Goal: Task Accomplishment & Management: Use online tool/utility

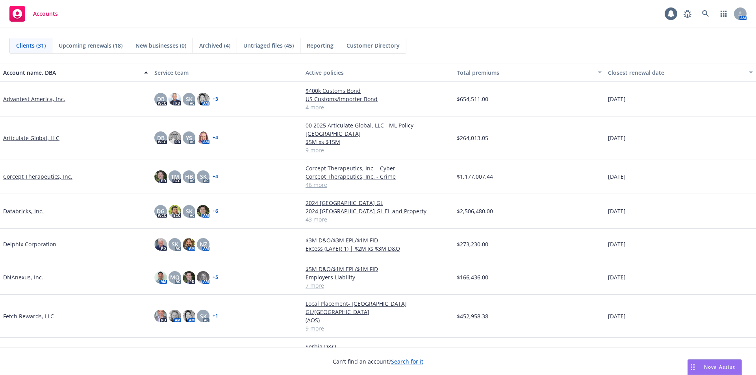
click at [30, 207] on link "Databricks, Inc." at bounding box center [23, 211] width 41 height 8
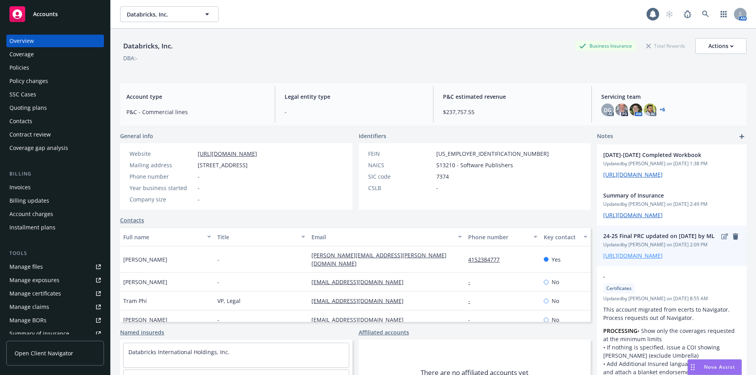
click at [635, 259] on link "[URL][DOMAIN_NAME]" at bounding box center [632, 255] width 59 height 7
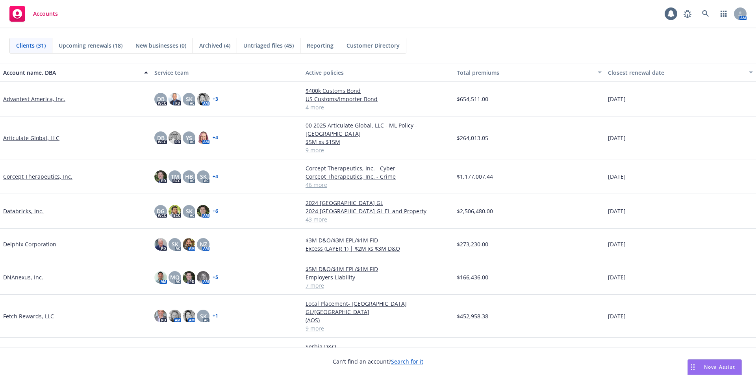
click at [23, 207] on link "Databricks, Inc." at bounding box center [23, 211] width 41 height 8
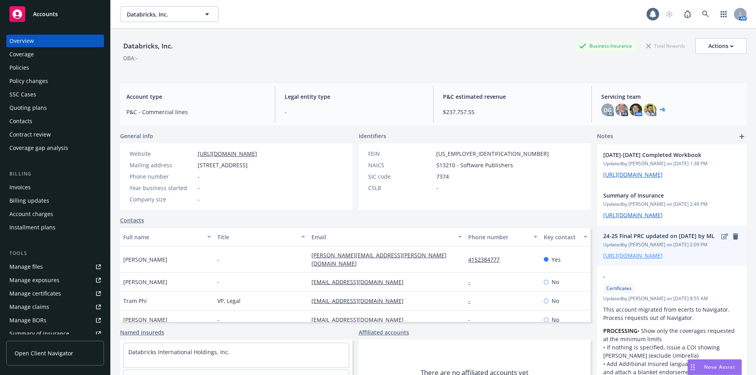
click at [645, 259] on link "[URL][DOMAIN_NAME]" at bounding box center [632, 255] width 59 height 7
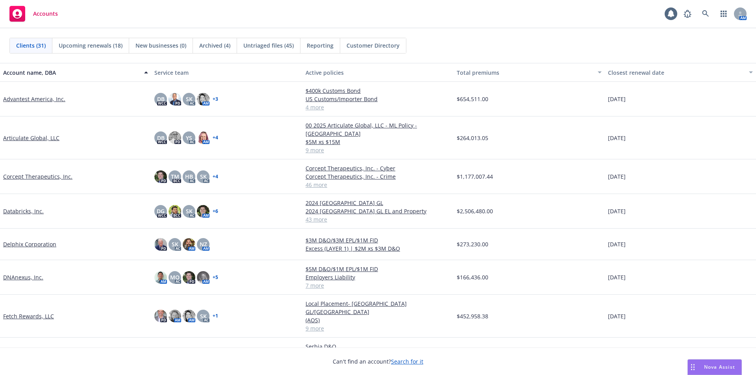
click at [30, 207] on link "Databricks, Inc." at bounding box center [23, 211] width 41 height 8
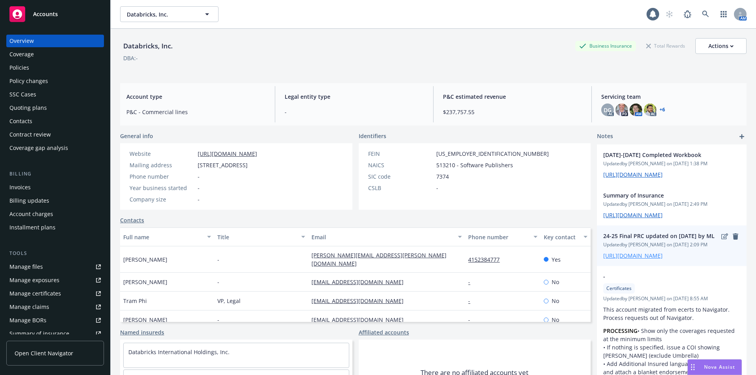
click at [648, 259] on link "https://iln-my.sharepoint.com/:x:/r/personal/mandee_loney_newfront_com/Document…" at bounding box center [632, 255] width 59 height 7
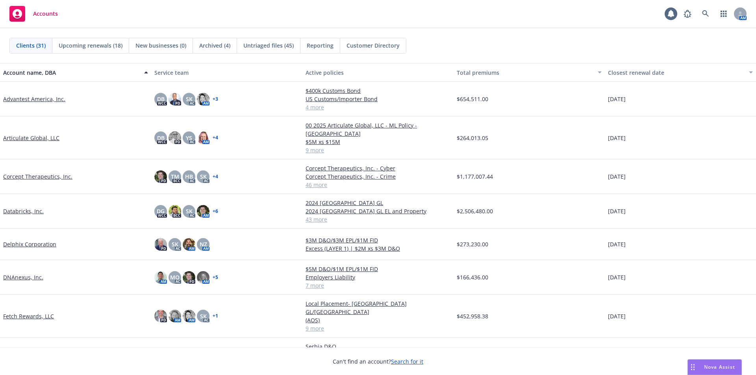
click at [23, 207] on link "Databricks, Inc." at bounding box center [23, 211] width 41 height 8
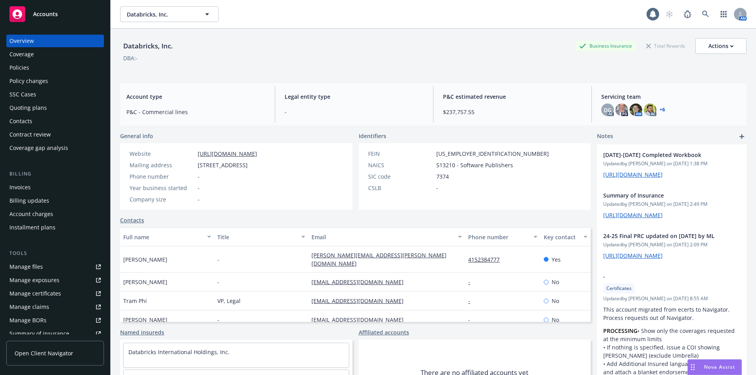
click at [28, 270] on div "Manage files" at bounding box center [25, 267] width 33 height 13
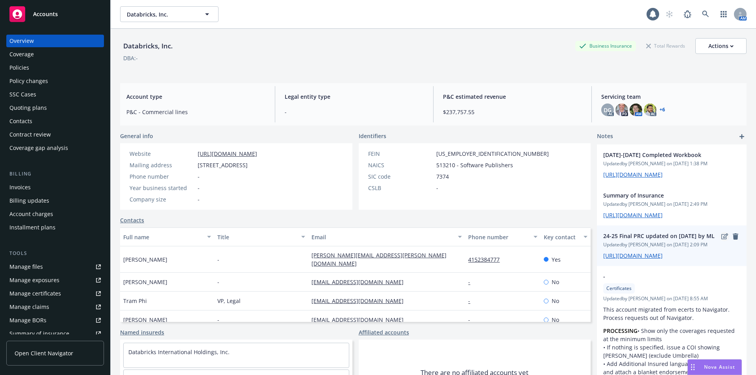
click at [721, 240] on icon "edit" at bounding box center [724, 236] width 7 height 6
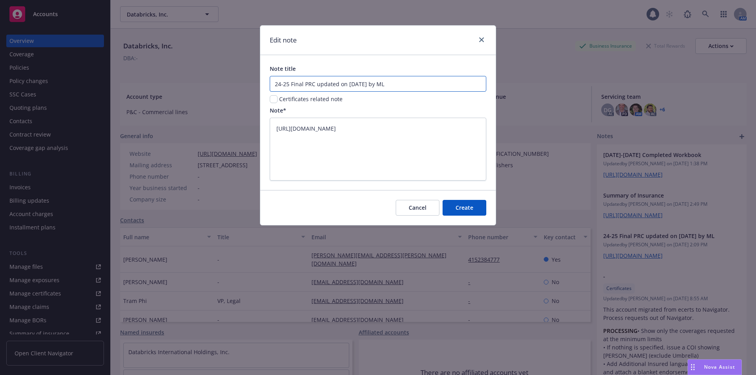
click at [388, 83] on input "24-25 Final PRC updated on [DATE] by ML" at bounding box center [378, 84] width 216 height 16
drag, startPoint x: 288, startPoint y: 83, endPoint x: 244, endPoint y: 85, distance: 44.5
click at [245, 85] on div "Edit note Note title 24-25 Final PRC updated on 10.17.24 by ML Certificates rel…" at bounding box center [378, 187] width 756 height 375
type input "2 Final PRC updated on 10.17.24 by ML"
type textarea "x"
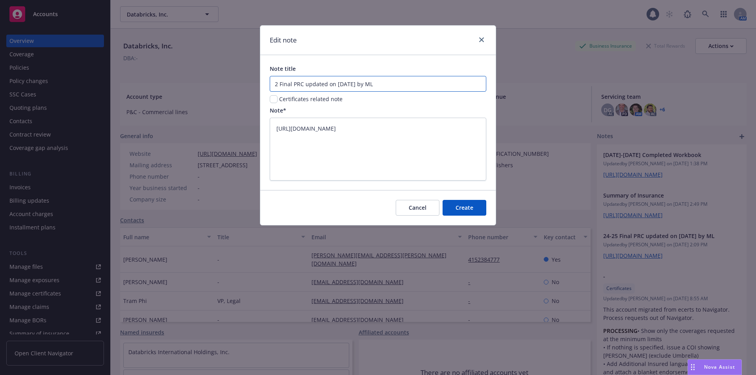
type input "25 Final PRC updated on 10.17.24 by ML"
type textarea "x"
type input "25- Final PRC updated on 10.17.24 by ML"
type textarea "x"
type input "25-2 Final PRC updated on 10.17.24 by ML"
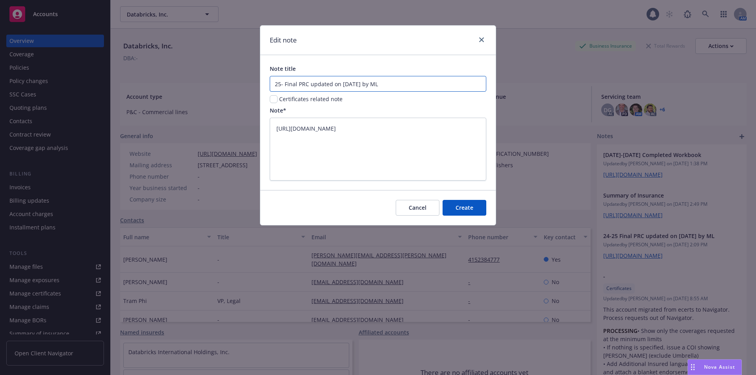
type textarea "x"
type input "25-26 Final PRC updated on 10.17.24 by ML"
type textarea "x"
drag, startPoint x: 290, startPoint y: 85, endPoint x: 303, endPoint y: 84, distance: 12.6
click at [303, 84] on input "25-26 Final PRC updated on 10.17.24 by ML" at bounding box center [378, 84] width 216 height 16
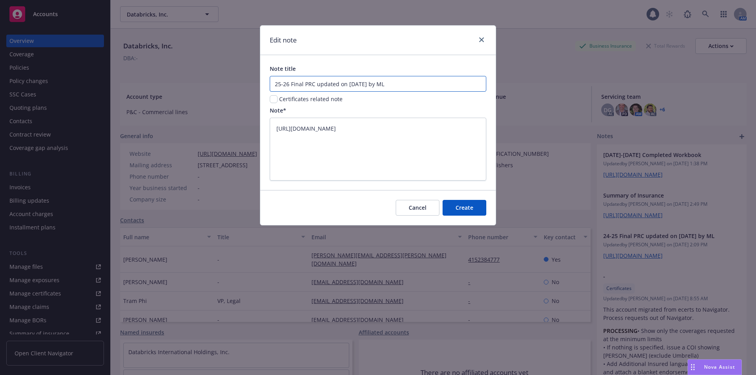
type input "25-26 PRC updated on 10.17.24 by ML"
type textarea "x"
type input "25-26 PRC updated on 10.17.24 by ML"
type textarea "x"
drag, startPoint x: 303, startPoint y: 85, endPoint x: 445, endPoint y: 84, distance: 142.1
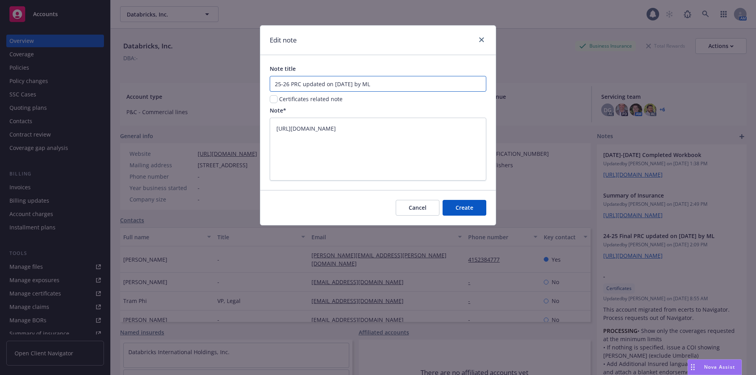
click at [445, 84] on input "25-26 PRC updated on 10.17.24 by ML" at bounding box center [378, 84] width 216 height 16
type input "25-26 PRC d"
type textarea "x"
type input "25-26 PRC dr"
type textarea "x"
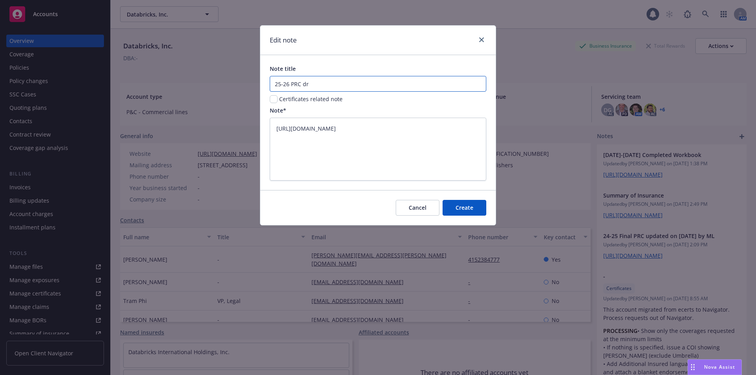
type input "25-26 PRC dra"
type textarea "x"
type input "25-26 PRC draf"
type textarea "x"
type input "25-26 PRC draft"
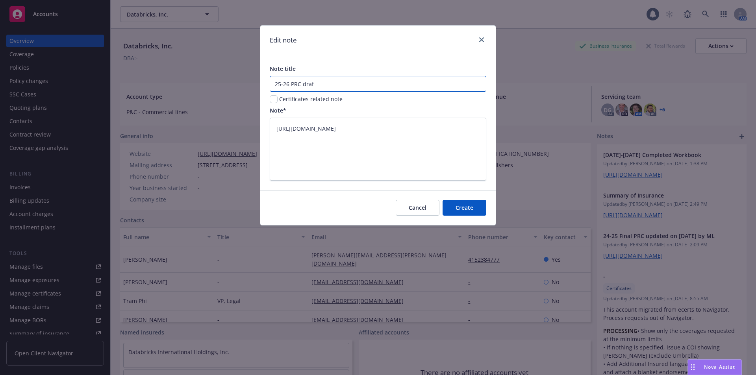
type textarea "x"
type input "25-26 PRC draft"
type textarea "x"
type input "25-26 PRC draft 8"
type textarea "x"
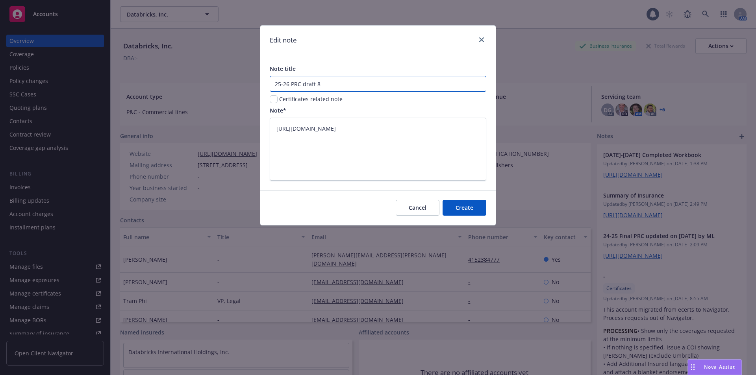
type input "25-26 PRC draft 8."
type textarea "x"
type input "25-26 PRC draft 8.1"
type textarea "x"
type input "25-26 PRC draft 8.11"
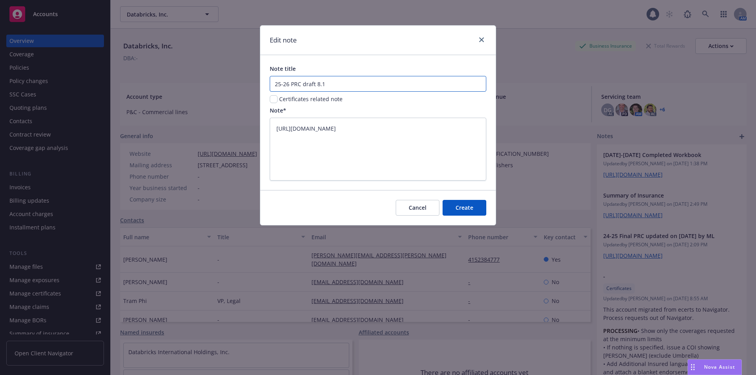
type textarea "x"
type input "25-26 PRC draft 8.11."
type textarea "x"
type input "25-26 PRC draft 8.11.2"
type textarea "x"
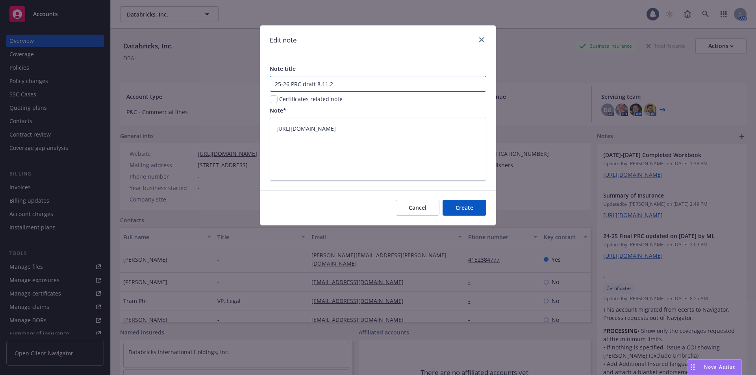
type input "25-26 PRC draft 8.11.25"
type textarea "x"
type input "25-26 PRC draft 8.11.25"
click at [383, 162] on textarea "https://iln-my.sharepoint.com/:x:/r/personal/mandee_loney_newfront_com/Document…" at bounding box center [378, 149] width 216 height 63
drag, startPoint x: 455, startPoint y: 170, endPoint x: 256, endPoint y: 120, distance: 205.4
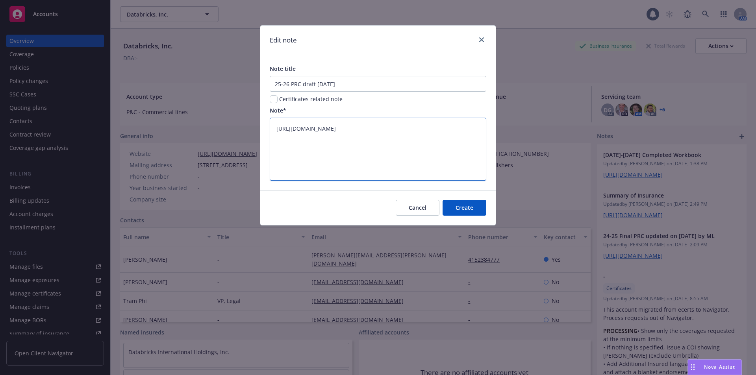
click at [256, 120] on div "Edit note Note title 25-26 PRC draft 8.11.25 Certificates related note Note* ht…" at bounding box center [378, 187] width 756 height 375
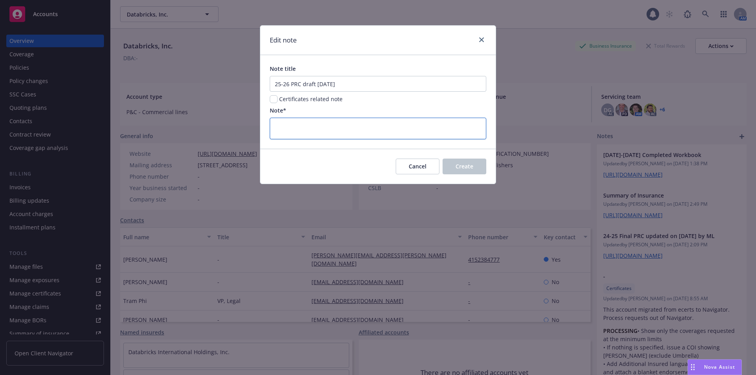
click at [333, 128] on textarea at bounding box center [378, 129] width 216 height 22
paste textarea "https://iln-my.sharepoint.com/:x:/r/personal/stephanie_koelle_newfront_com/Docu…"
type textarea "https://iln-my.sharepoint.com/:x:/r/personal/stephanie_koelle_newfront_com/Docu…"
type textarea "x"
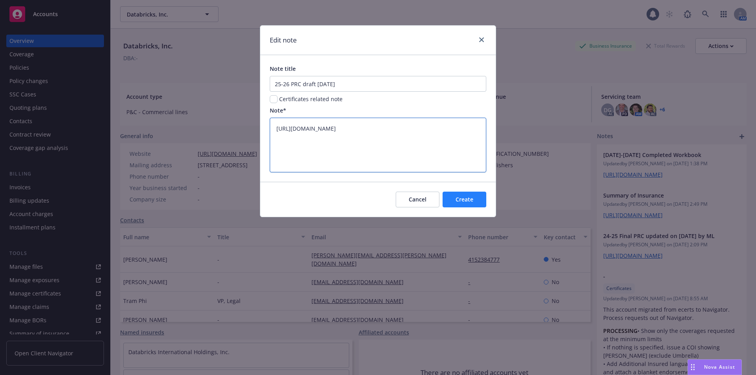
type textarea "https://iln-my.sharepoint.com/:x:/r/personal/stephanie_koelle_newfront_com/Docu…"
click at [464, 201] on span "Create" at bounding box center [464, 199] width 18 height 7
type textarea "x"
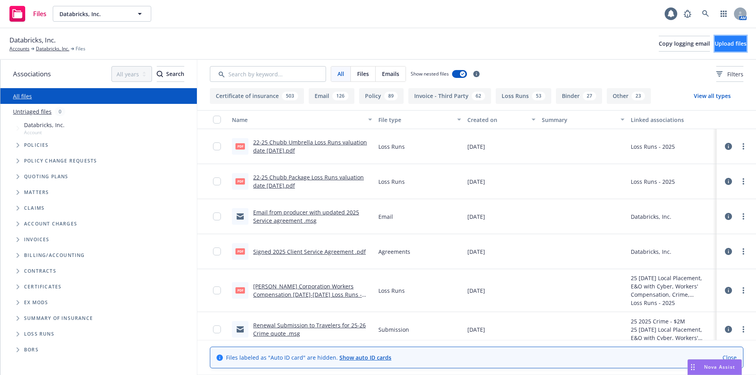
click at [715, 43] on span "Upload files" at bounding box center [730, 43] width 32 height 7
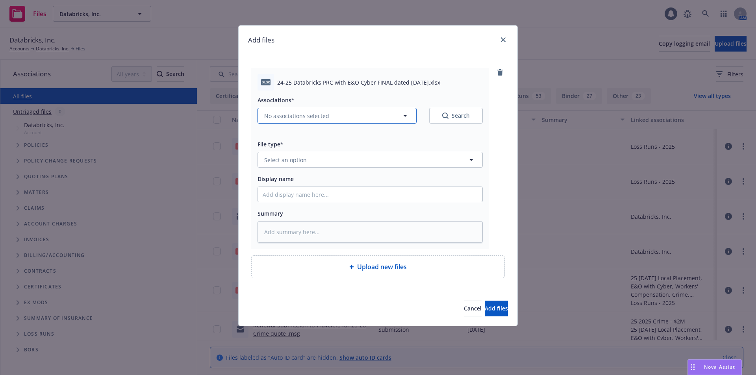
click at [324, 114] on span "No associations selected" at bounding box center [296, 116] width 65 height 8
type textarea "x"
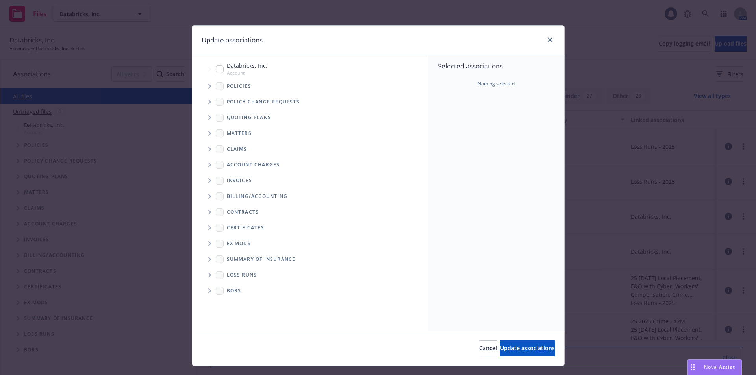
click at [216, 68] on input "Tree Example" at bounding box center [220, 69] width 8 height 8
checkbox input "true"
click at [500, 353] on button "Update associations" at bounding box center [527, 348] width 55 height 16
type textarea "x"
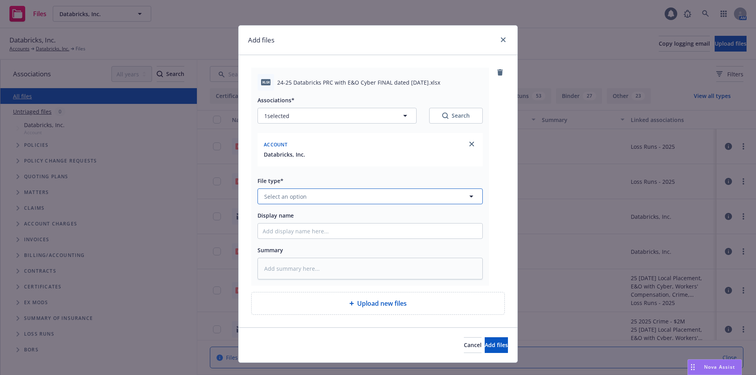
click at [290, 197] on span "Select an option" at bounding box center [285, 196] width 43 height 8
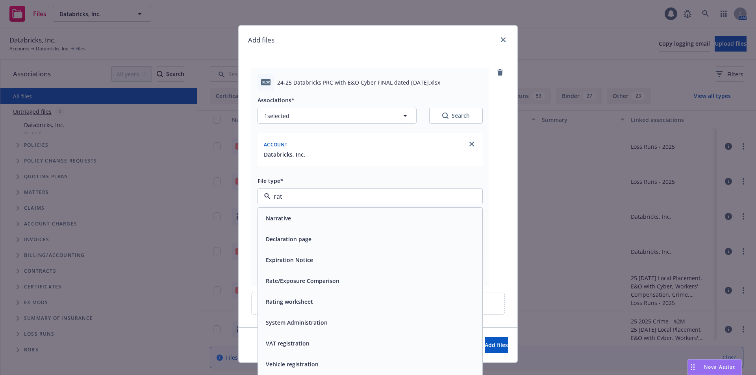
type input "rate"
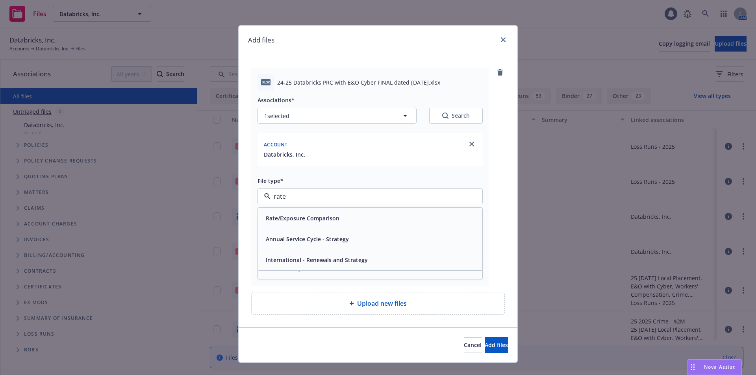
click at [292, 222] on span "Rate/Exposure Comparison" at bounding box center [303, 218] width 74 height 8
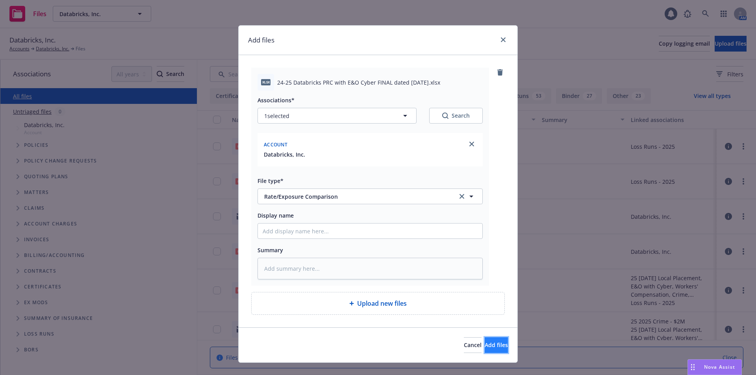
click at [485, 348] on span "Add files" at bounding box center [496, 344] width 23 height 7
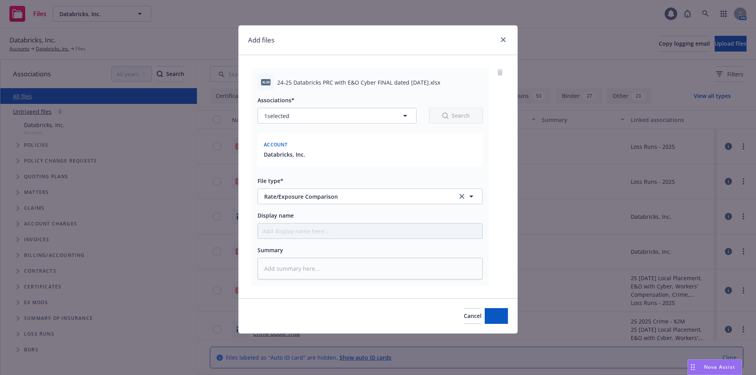
type textarea "x"
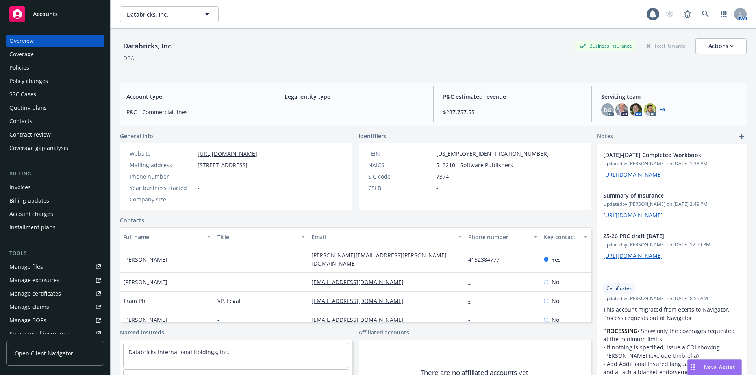
click at [42, 18] on div "Accounts" at bounding box center [54, 14] width 91 height 16
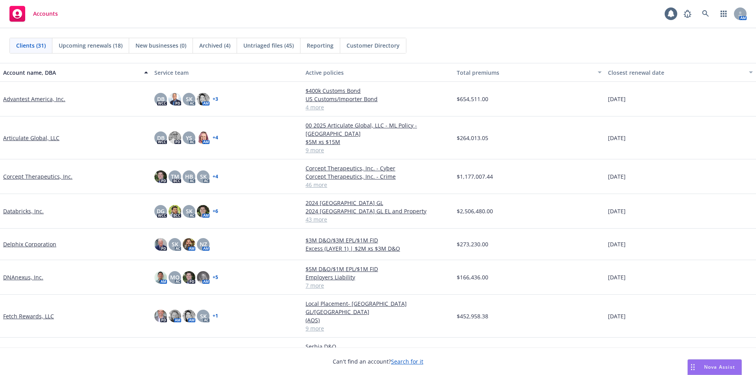
click at [34, 312] on link "Fetch Rewards, LLC" at bounding box center [28, 316] width 51 height 8
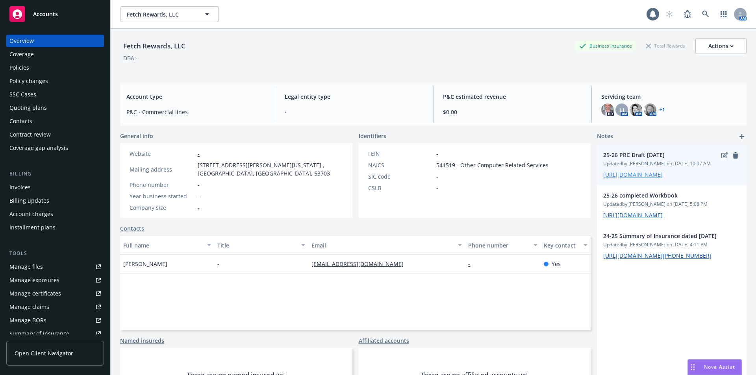
click at [634, 178] on link "https://iln-my.sharepoint.com/:x:/r/personal/stephanie_koelle_newfront_com/Docu…" at bounding box center [632, 174] width 59 height 7
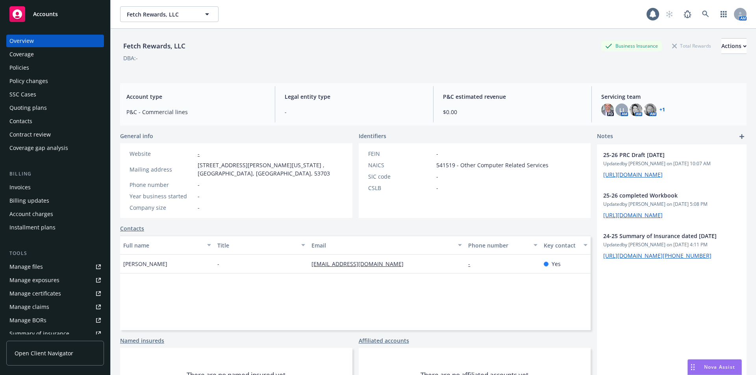
click at [31, 85] on div "Policy changes" at bounding box center [28, 81] width 39 height 13
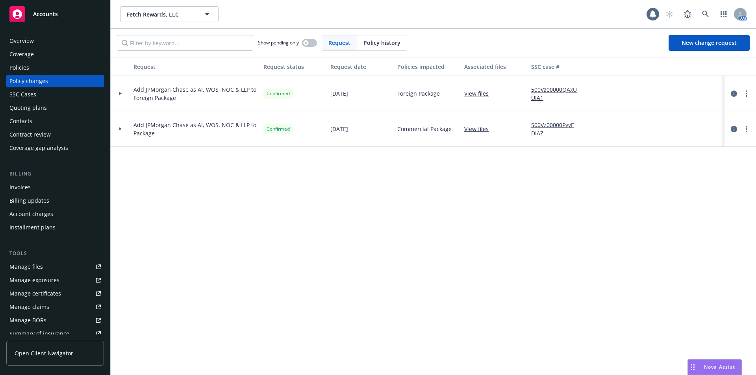
click at [44, 269] on link "Manage files" at bounding box center [55, 267] width 98 height 13
click at [14, 111] on div "Quoting plans" at bounding box center [27, 108] width 37 height 13
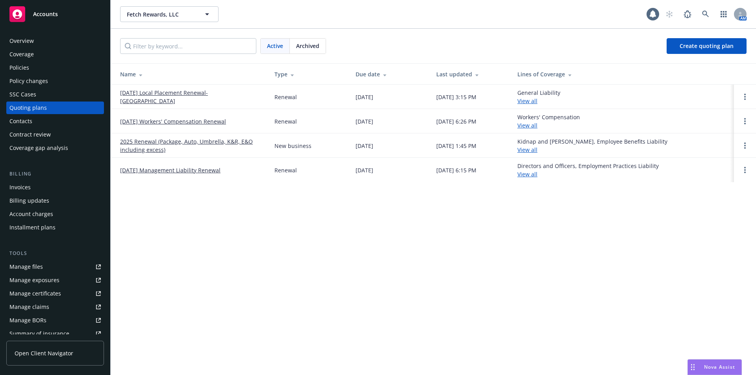
click at [170, 140] on link "2025 Renewal (Package, Auto, Umbrella, K&R, E&O including excess)" at bounding box center [191, 145] width 142 height 17
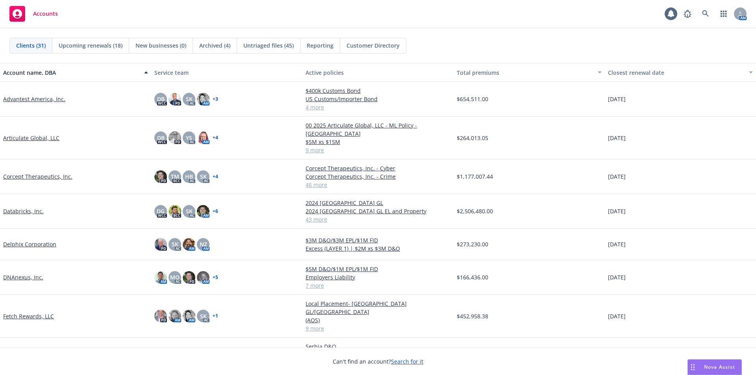
click at [33, 101] on link "Advantest America, Inc." at bounding box center [34, 99] width 62 height 8
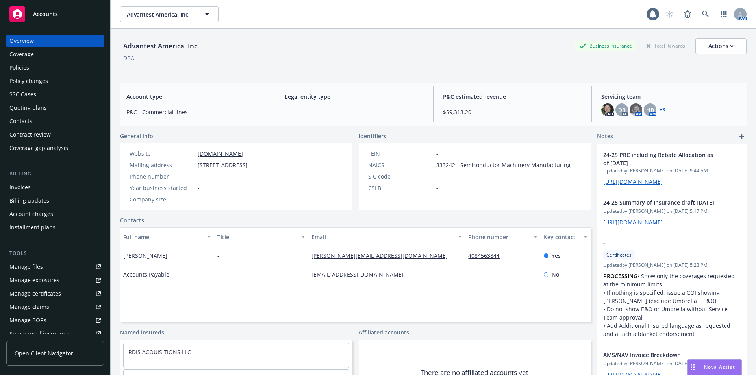
click at [39, 295] on div "Manage certificates" at bounding box center [35, 293] width 52 height 13
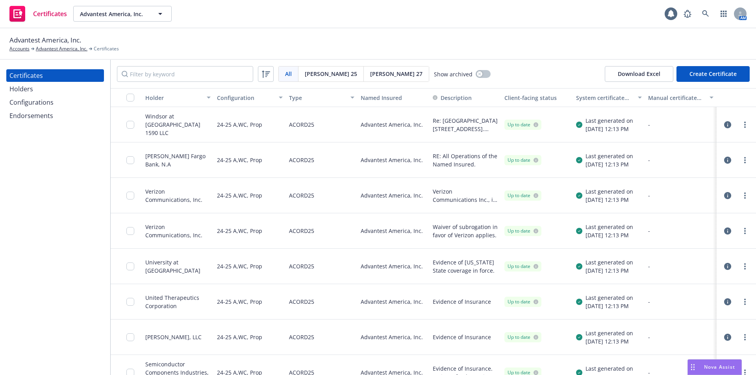
scroll to position [197, 0]
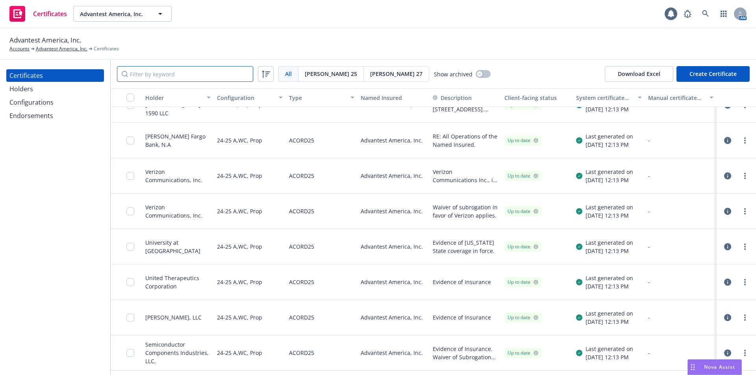
click at [186, 76] on input "Filter by keyword" at bounding box center [185, 74] width 136 height 16
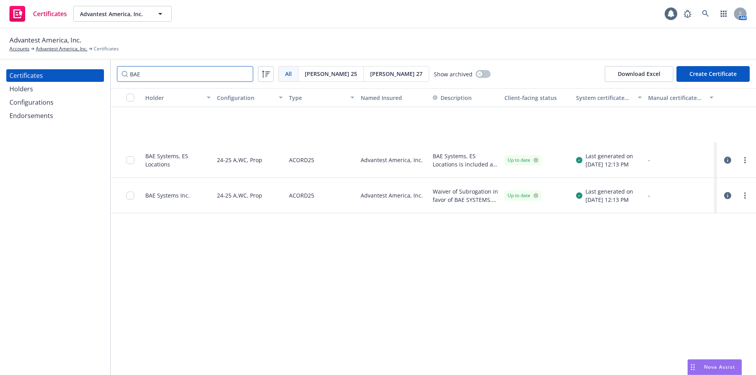
type input "BAE"
click at [33, 91] on div "Holders" at bounding box center [54, 89] width 91 height 13
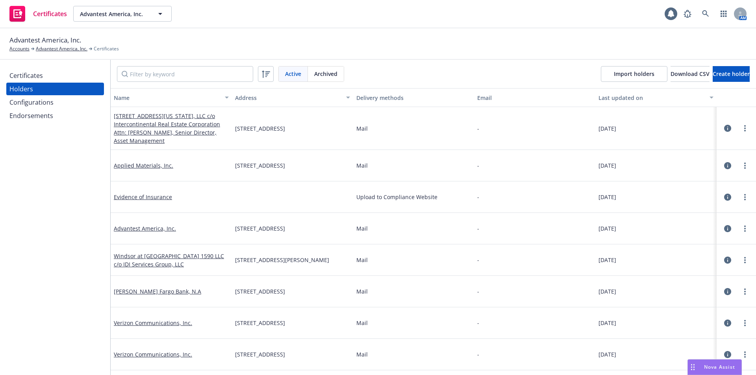
click at [55, 83] on div "Holders" at bounding box center [54, 89] width 91 height 13
click at [63, 78] on div "Certificates" at bounding box center [54, 75] width 91 height 13
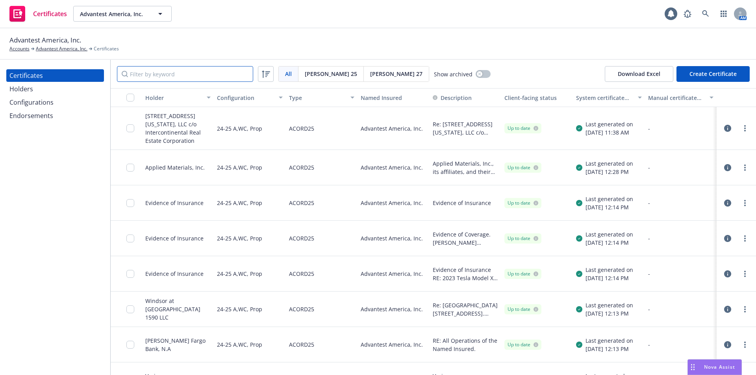
click at [141, 73] on input "Filter by keyword" at bounding box center [185, 74] width 136 height 16
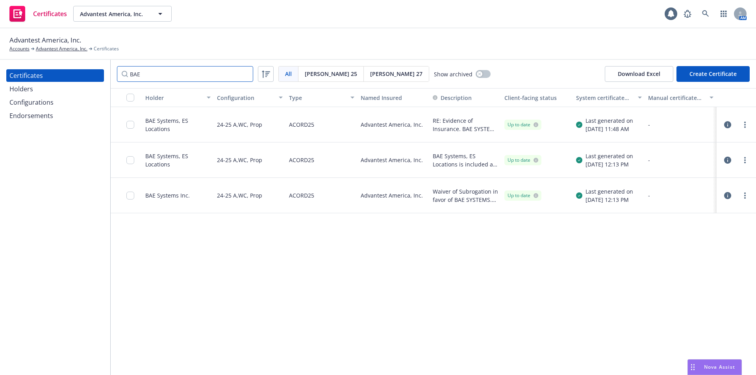
type input "BAE"
click at [748, 124] on link "more" at bounding box center [744, 124] width 9 height 9
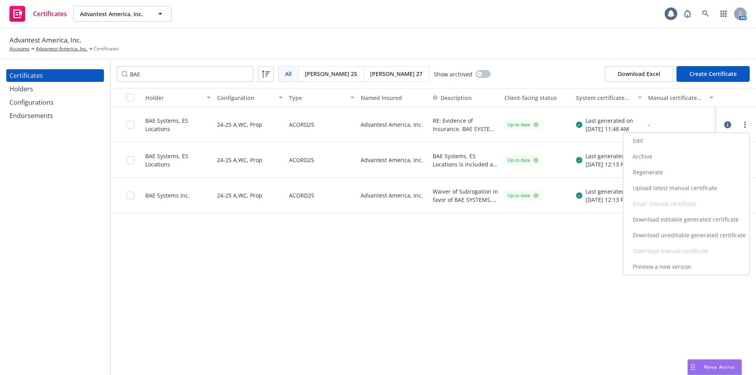
click at [671, 237] on link "Download uneditable generated certificate" at bounding box center [686, 235] width 126 height 16
click at [744, 123] on icon "more" at bounding box center [745, 125] width 2 height 6
click at [645, 148] on link "Edit" at bounding box center [686, 141] width 126 height 16
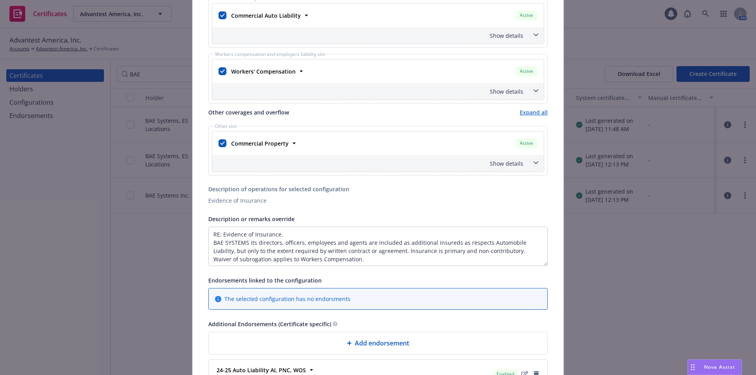
scroll to position [118, 0]
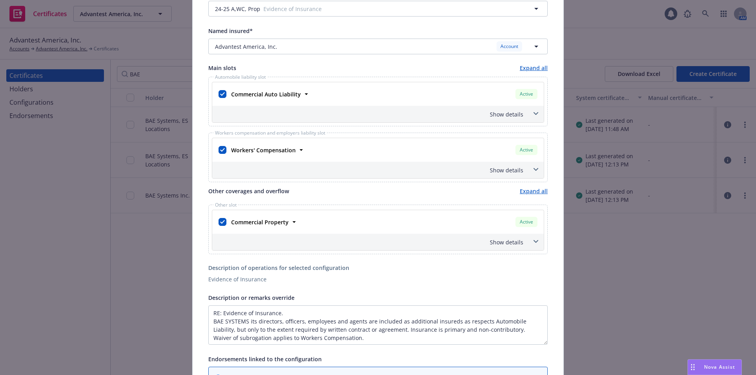
click at [320, 102] on div "Commercial Auto Liability Active Policy number 57UENBF1786 Premium $72,513.00 E…" at bounding box center [377, 94] width 331 height 24
click at [533, 111] on span at bounding box center [535, 113] width 13 height 13
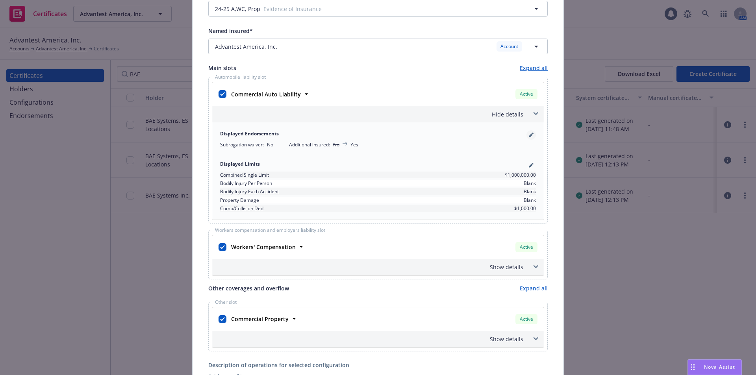
click at [530, 135] on icon "pencil" at bounding box center [531, 135] width 5 height 5
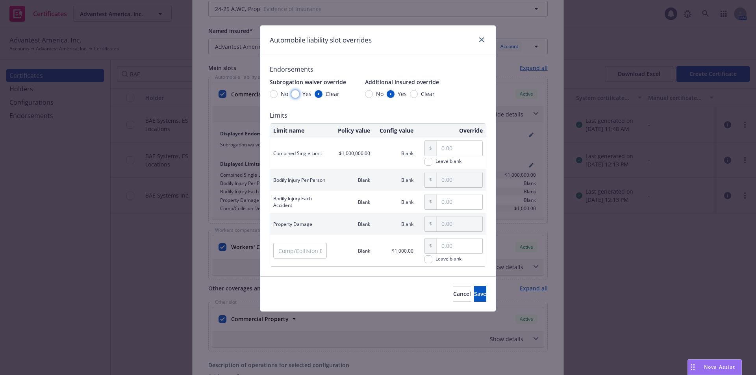
click at [295, 94] on input "Yes" at bounding box center [295, 94] width 8 height 8
radio input "true"
click at [474, 294] on span "Save" at bounding box center [480, 293] width 12 height 7
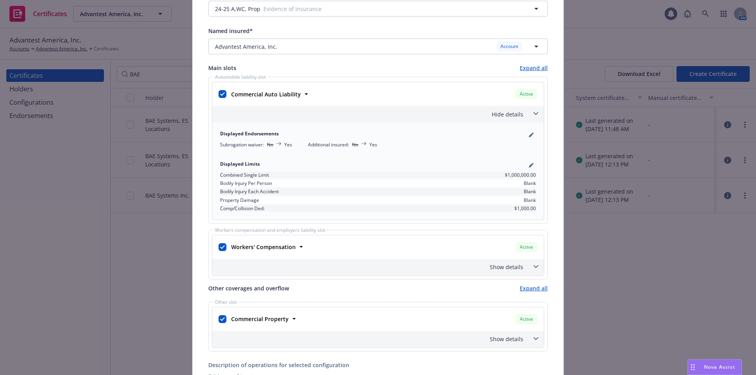
click at [534, 113] on icon at bounding box center [535, 113] width 5 height 3
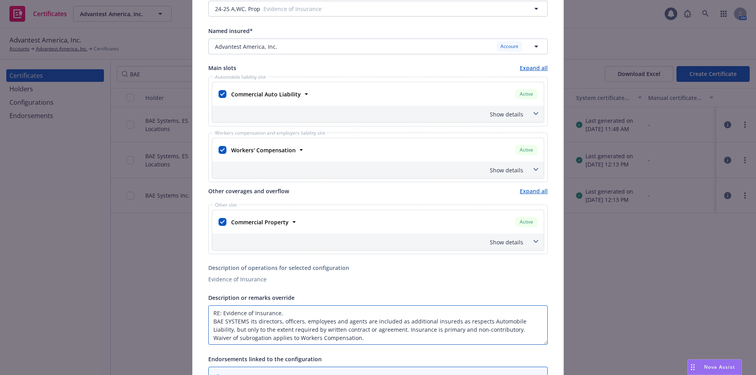
click at [337, 338] on textarea "RE: Evidence of Insurance. BAE SYSTEMS its directors, officers, employees and a…" at bounding box center [377, 324] width 339 height 39
type textarea "RE: Evidence of Insurance. BAE SYSTEMS its directors, officers, employees and a…"
click at [551, 351] on div "This account has certificates specific notes. Please review them before creatin…" at bounding box center [377, 236] width 371 height 612
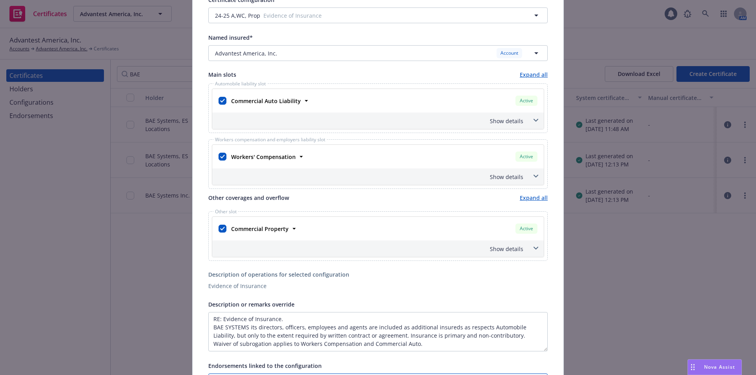
scroll to position [0, 0]
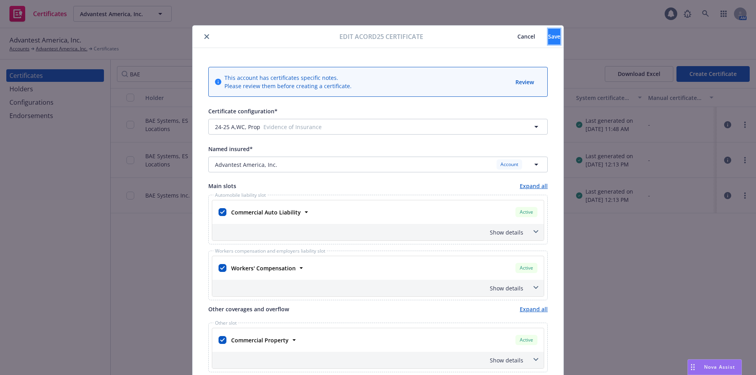
click at [548, 33] on button "Save" at bounding box center [554, 37] width 12 height 16
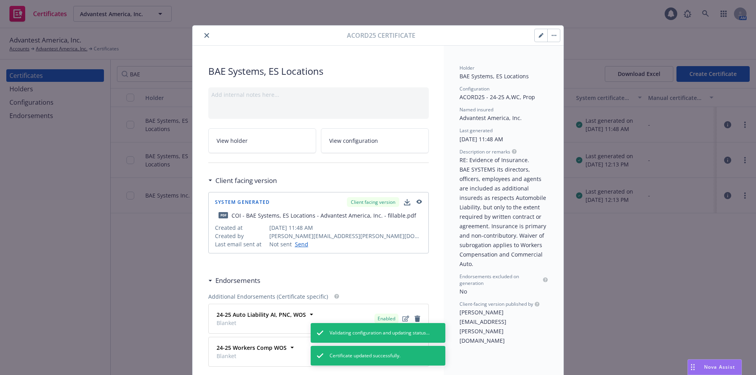
click at [207, 36] on button "close" at bounding box center [206, 35] width 9 height 9
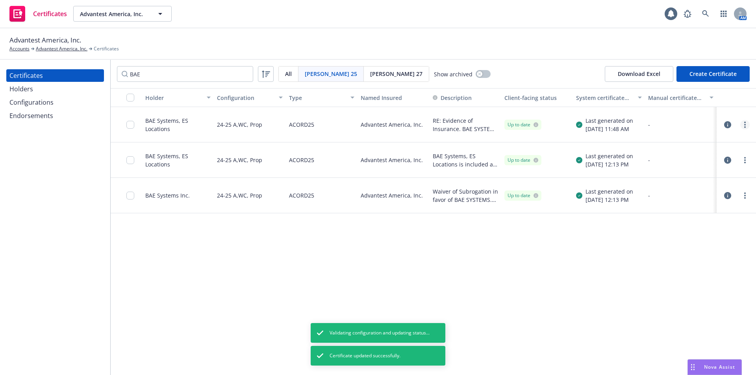
click at [745, 125] on circle "more" at bounding box center [745, 125] width 2 height 2
drag, startPoint x: 642, startPoint y: 174, endPoint x: 647, endPoint y: 173, distance: 5.3
click at [642, 174] on link "Regenerate" at bounding box center [686, 173] width 126 height 16
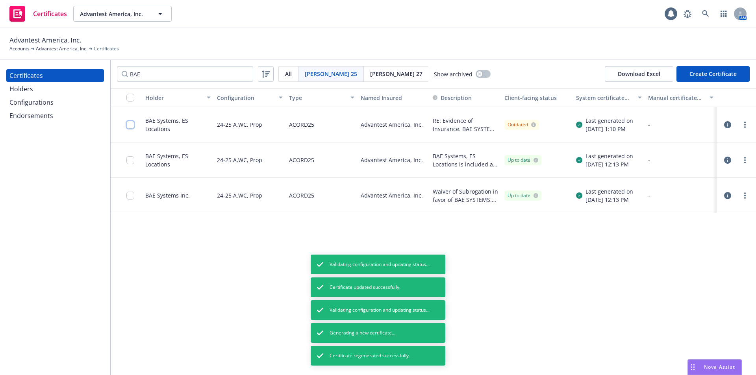
click at [132, 124] on input "checkbox" at bounding box center [130, 125] width 8 height 8
click at [475, 358] on span "Unselect all" at bounding box center [459, 358] width 31 height 6
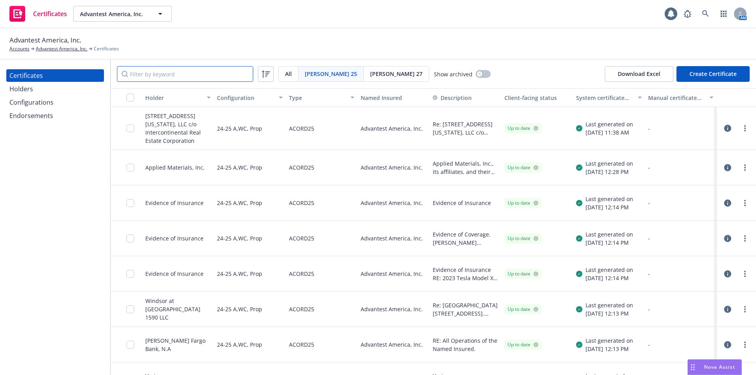
click at [148, 74] on input "Filter by keyword" at bounding box center [185, 74] width 136 height 16
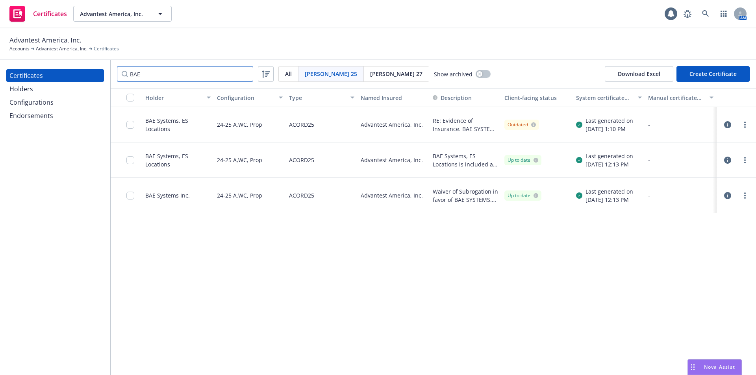
type input "BAE"
click at [131, 125] on input "checkbox" at bounding box center [130, 125] width 8 height 8
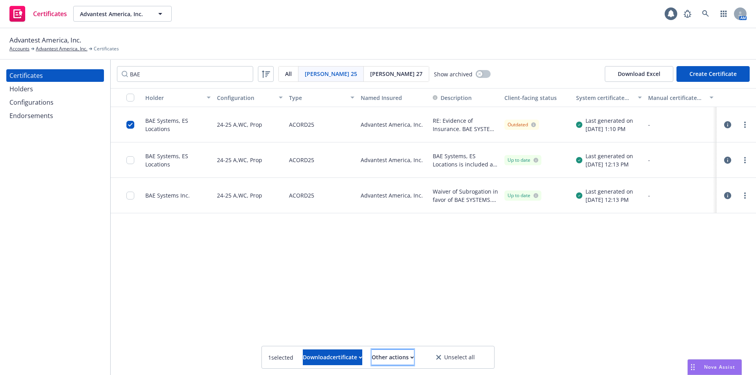
click at [405, 361] on div "Other actions" at bounding box center [393, 357] width 42 height 15
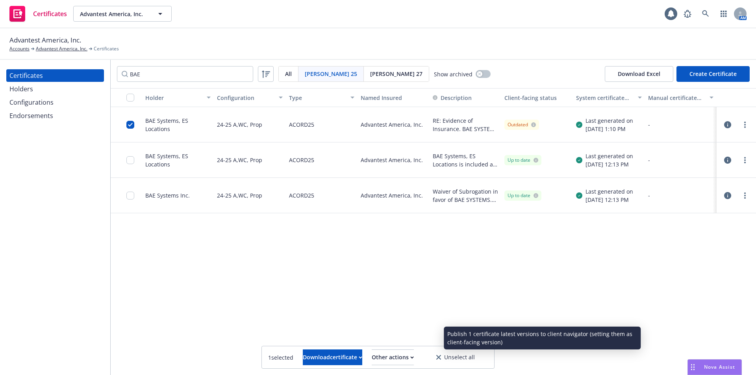
click at [391, 342] on link "Publish certificate" at bounding box center [378, 338] width 72 height 16
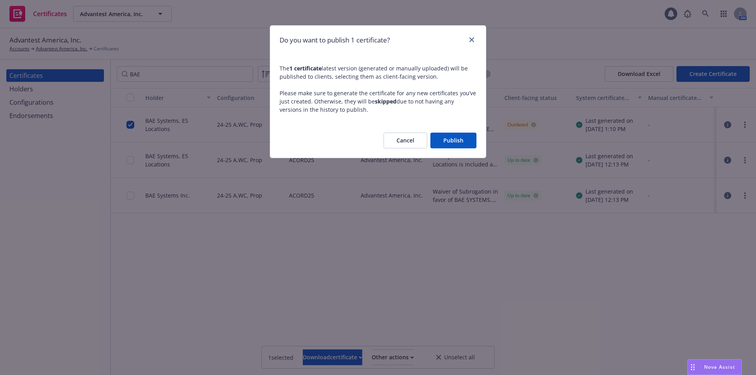
click at [451, 139] on button "Publish" at bounding box center [453, 141] width 46 height 16
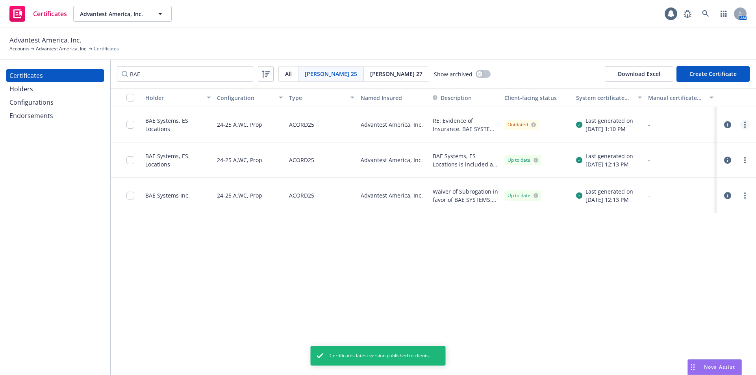
click at [744, 120] on link "more" at bounding box center [744, 124] width 9 height 9
click at [671, 238] on link "Download uneditable generated certificate" at bounding box center [686, 235] width 126 height 16
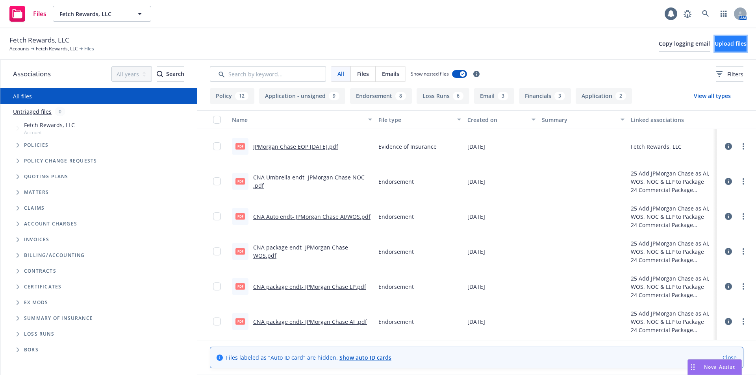
click at [730, 44] on span "Upload files" at bounding box center [730, 43] width 32 height 7
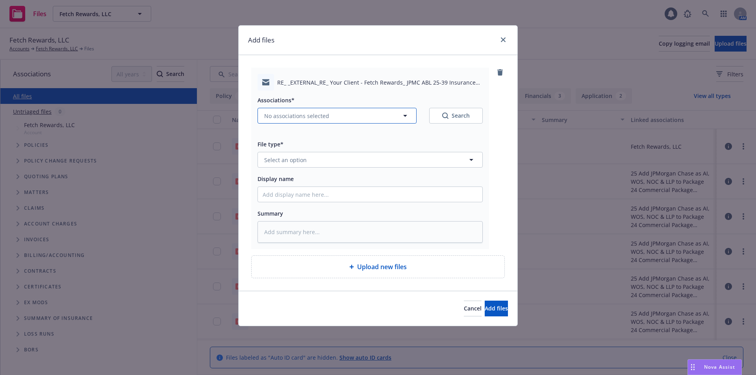
click at [311, 116] on span "No associations selected" at bounding box center [296, 116] width 65 height 8
type textarea "x"
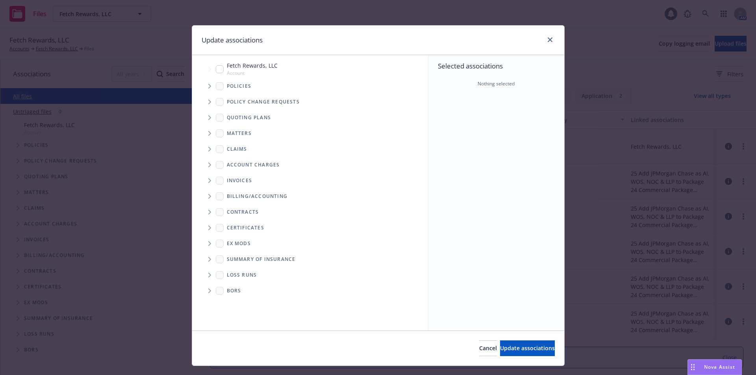
click at [216, 71] on input "Tree Example" at bounding box center [220, 69] width 8 height 8
checkbox input "true"
click at [507, 346] on span "Update associations" at bounding box center [527, 347] width 55 height 7
type textarea "x"
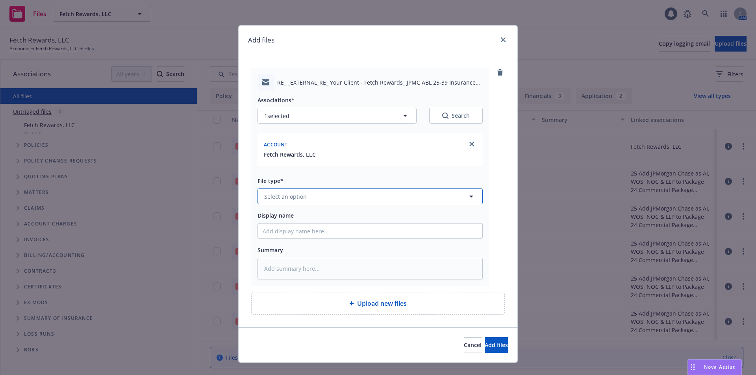
click at [299, 197] on span "Select an option" at bounding box center [285, 196] width 43 height 8
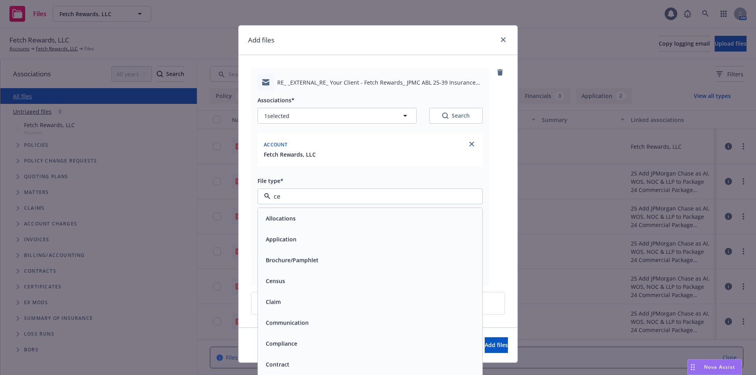
type input "cer"
click at [292, 221] on span "Certificate Delivery" at bounding box center [291, 218] width 51 height 8
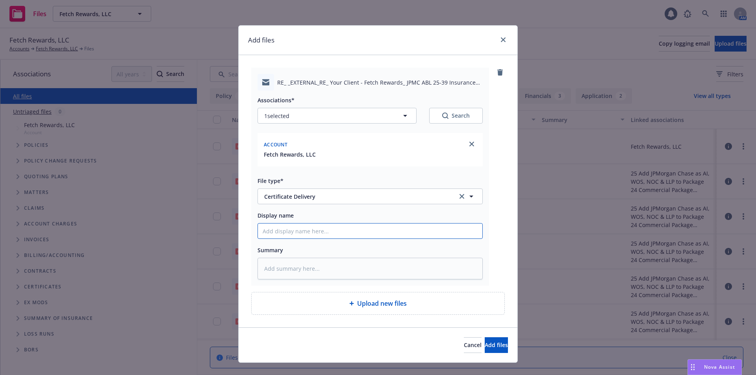
click at [292, 235] on input "Display name" at bounding box center [370, 231] width 224 height 15
type textarea "x"
type input "J"
type textarea "x"
type input "JP"
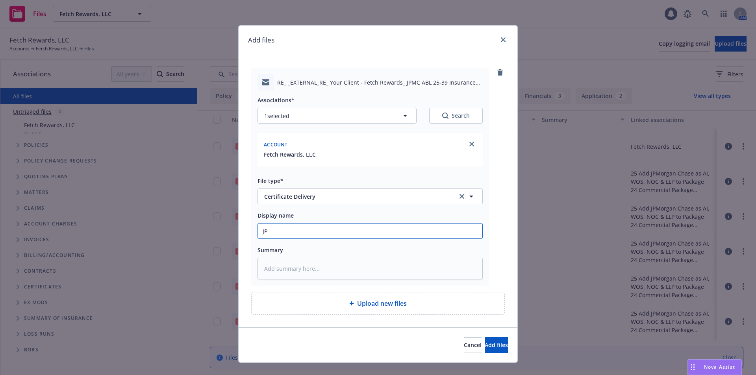
type textarea "x"
type input "JPM"
type textarea "x"
type input "JPMo"
type textarea "x"
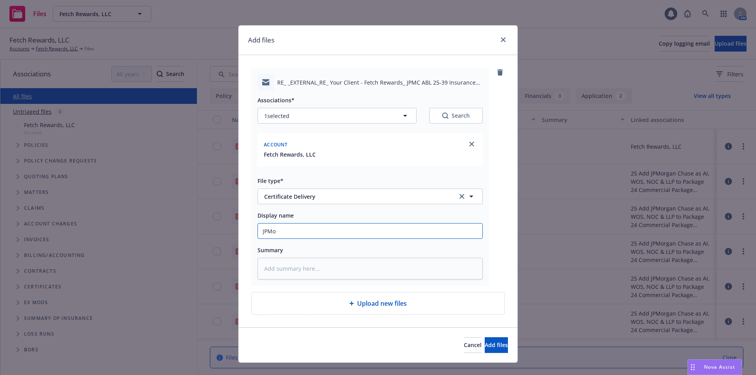
type input "JPMor"
type textarea "x"
type input "JPMorg"
type textarea "x"
type input "JPMorga"
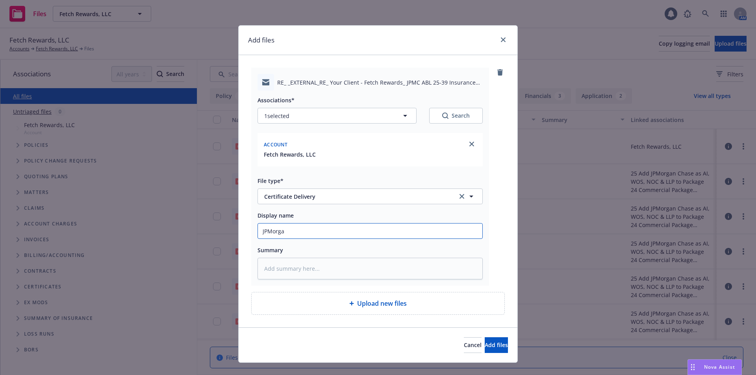
type textarea "x"
type input "JPMorgan"
type textarea "x"
type input "JPMorgan"
type textarea "x"
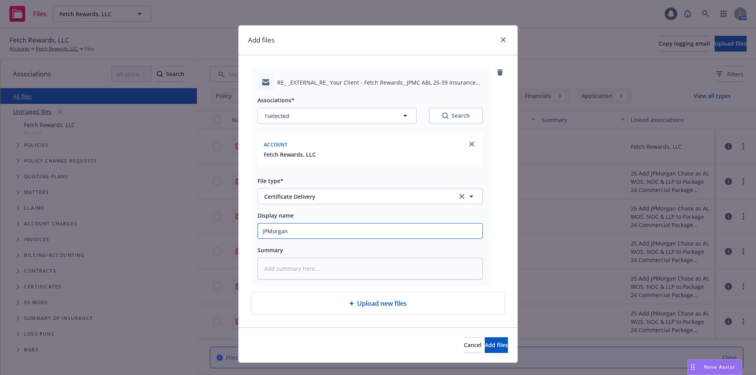
type input "JPMorgan C"
type textarea "x"
type input "JPMorgan CO"
type textarea "x"
type input "JPMorgan COI"
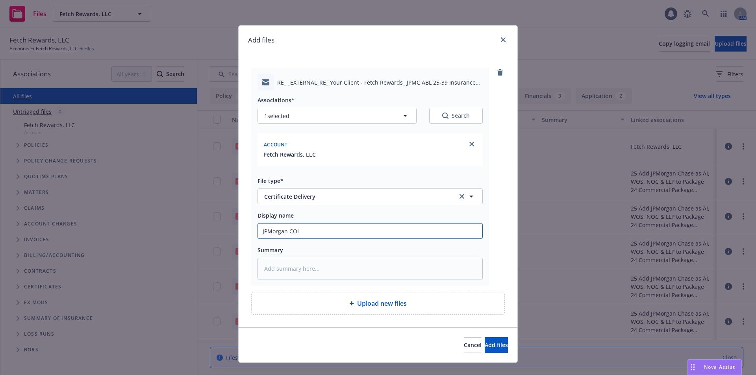
type textarea "x"
type input "JPMorgan COI"
type textarea "x"
type input "JPMorgan COI a"
type textarea "x"
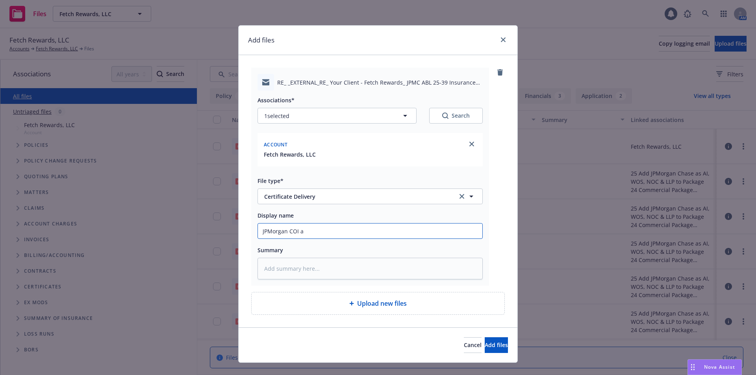
type input "JPMorgan COI an"
type textarea "x"
type input "JPMorgan COI and"
type textarea "x"
type input "JPMorgan COI and"
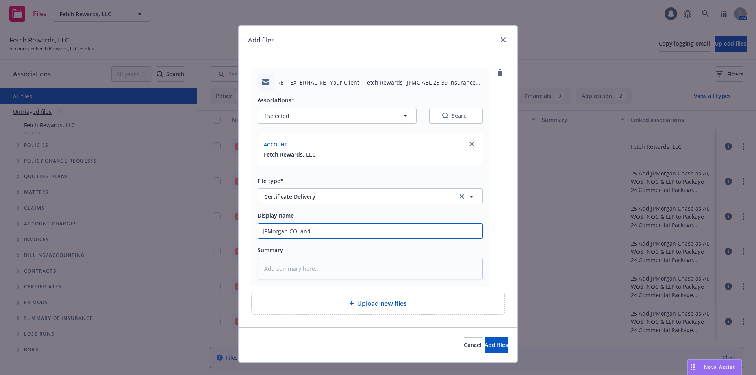
type textarea "x"
type input "JPMorgan COI and E"
type textarea "x"
type input "JPMorgan COI and EO"
type textarea "x"
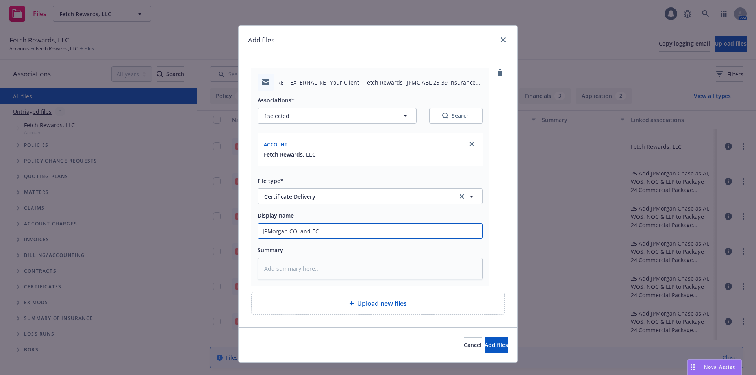
type input "JPMorgan COI and EOP"
type textarea "x"
type input "JPMorgan COI and EOP"
type textarea "x"
type input "JPMorgan COI and EOP t"
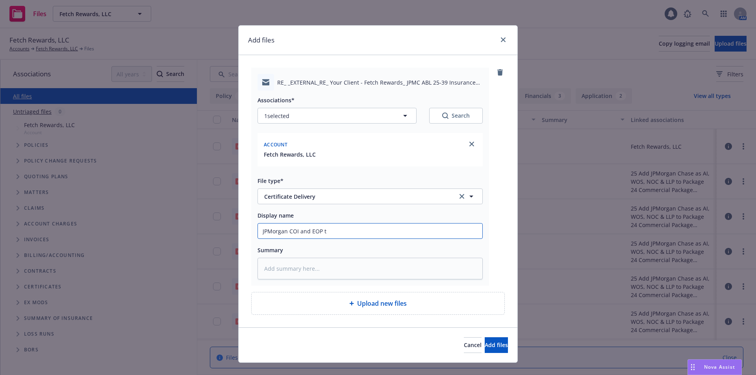
type textarea "x"
type input "JPMorgan COI and EOP to"
type textarea "x"
type input "JPMorgan COI and EOP to"
type textarea "x"
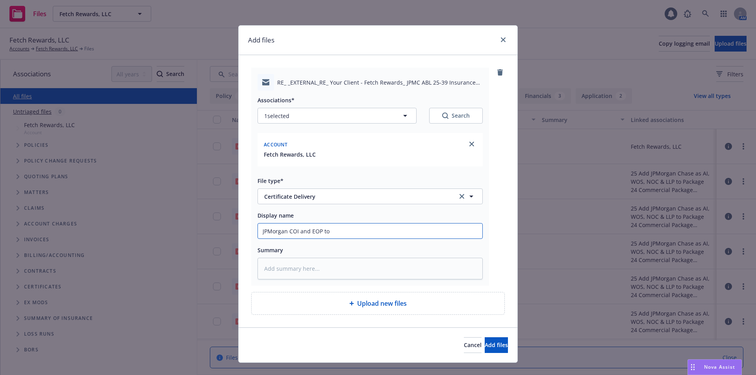
type input "JPMorgan COI and EOP to h"
type textarea "x"
type input "JPMorgan COI and EOP to ho"
type textarea "x"
type input "JPMorgan COI and EOP to hol"
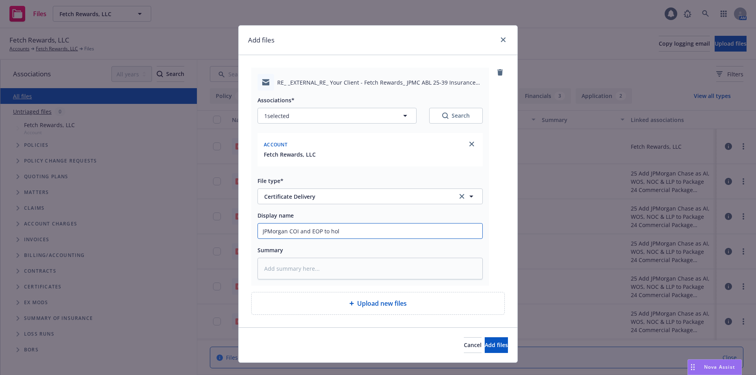
type textarea "x"
type input "JPMorgan COI and EOP to hold"
type textarea "x"
type input "JPMorgan COI and EOP to holde"
type textarea "x"
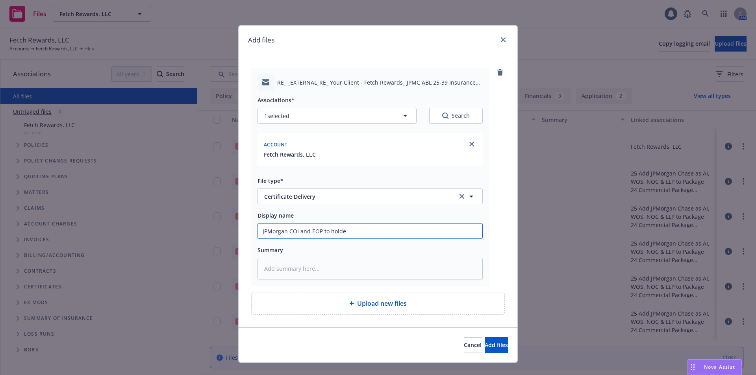
type input "JPMorgan COI and EOP to holder"
type textarea "x"
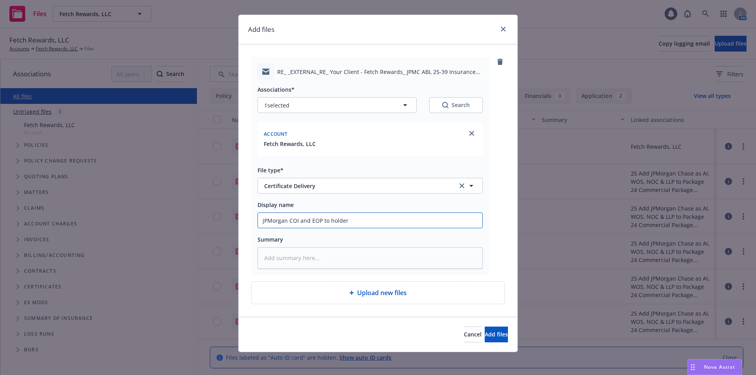
scroll to position [13, 0]
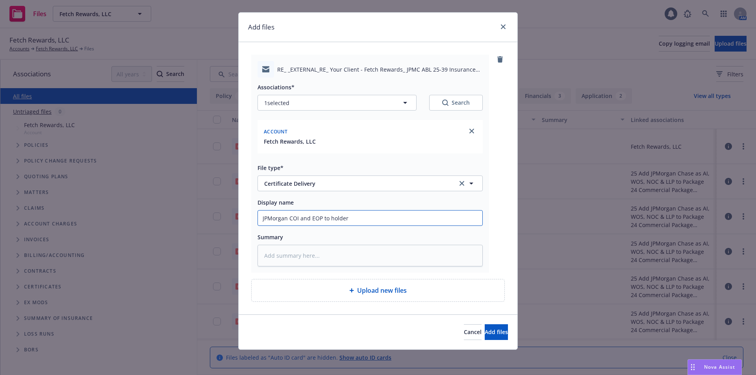
type input "JPMorgan COI and EOP to holder"
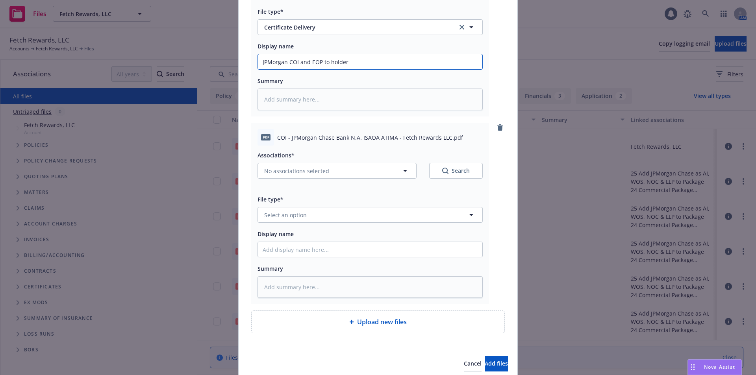
scroll to position [201, 0]
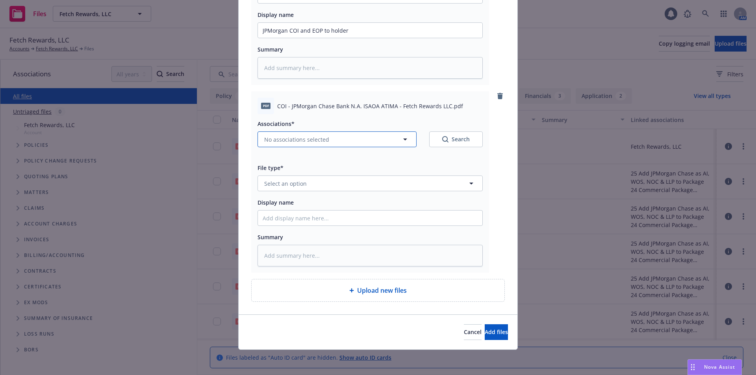
click at [295, 137] on span "No associations selected" at bounding box center [296, 139] width 65 height 8
type textarea "x"
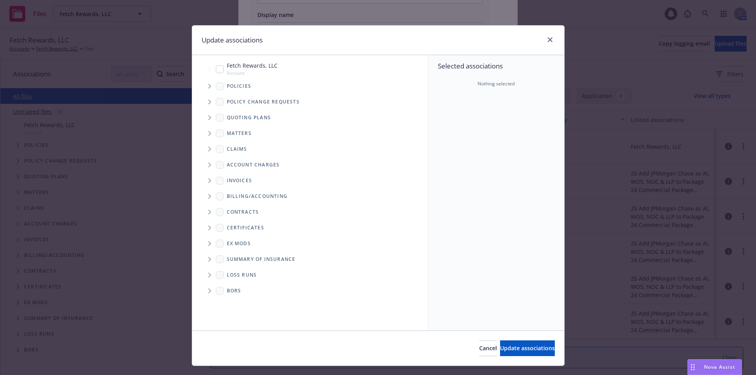
click at [218, 71] on input "Tree Example" at bounding box center [220, 69] width 8 height 8
checkbox input "true"
click at [500, 347] on span "Update associations" at bounding box center [527, 347] width 55 height 7
type textarea "x"
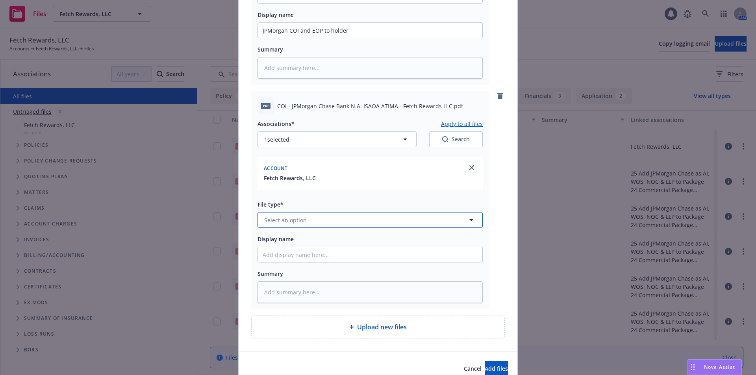
click at [281, 220] on span "Select an option" at bounding box center [285, 220] width 43 height 8
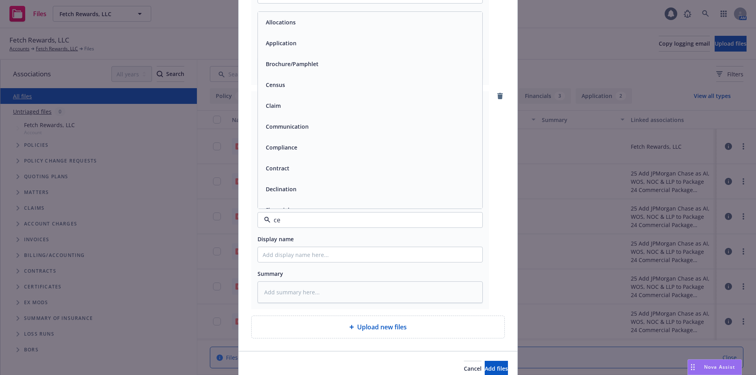
type input "cer"
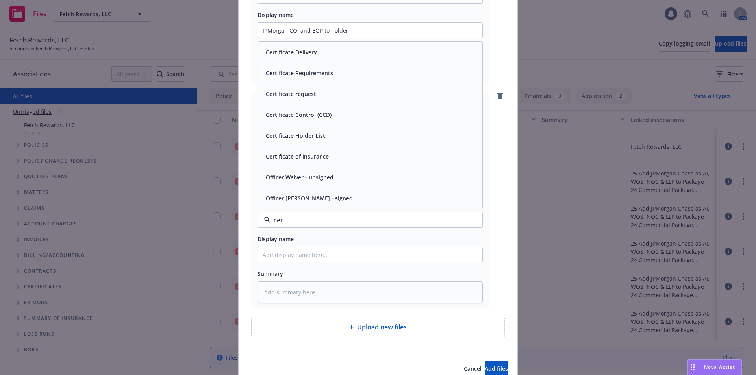
click at [288, 161] on div "Certificate of insurance" at bounding box center [297, 156] width 68 height 11
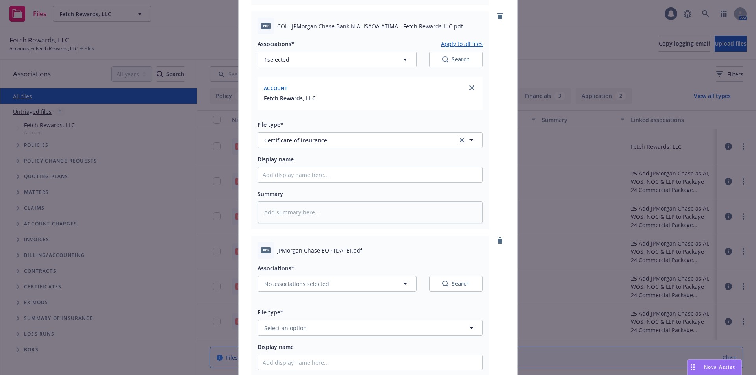
scroll to position [425, 0]
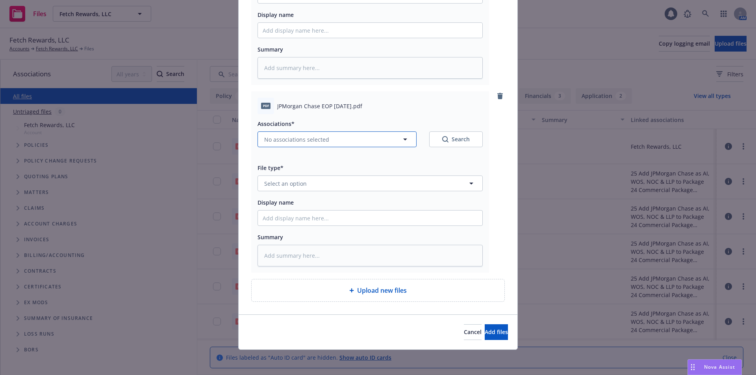
click at [298, 138] on span "No associations selected" at bounding box center [296, 139] width 65 height 8
type textarea "x"
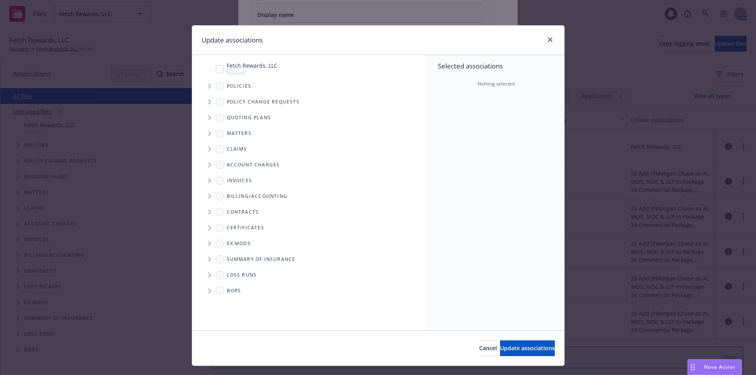
drag, startPoint x: 219, startPoint y: 68, endPoint x: 235, endPoint y: 89, distance: 26.1
click at [219, 68] on input "Tree Example" at bounding box center [220, 69] width 8 height 8
checkbox input "true"
click at [514, 351] on span "Update associations" at bounding box center [527, 347] width 55 height 7
type textarea "x"
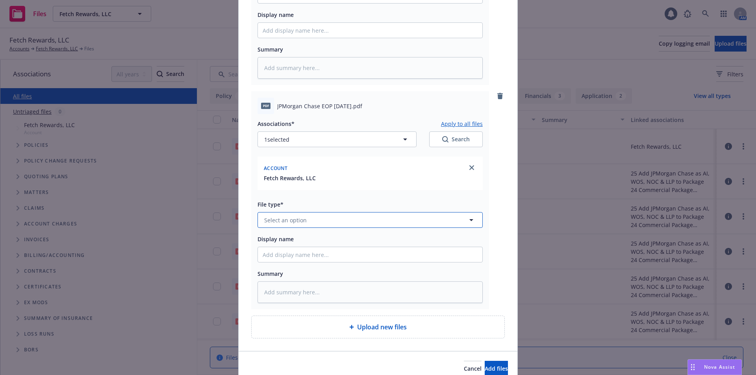
click at [294, 226] on button "Select an option" at bounding box center [369, 220] width 225 height 16
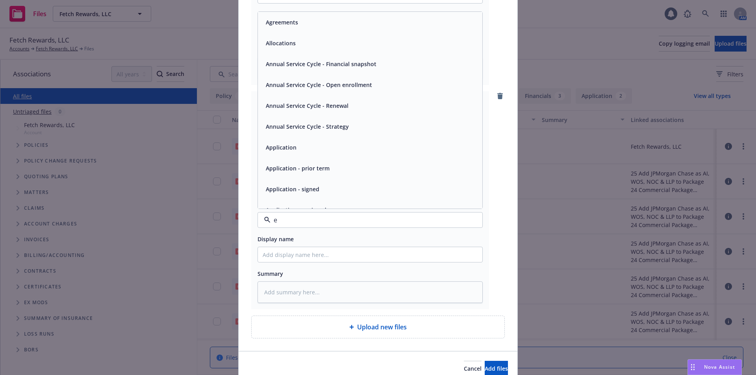
type input "ev"
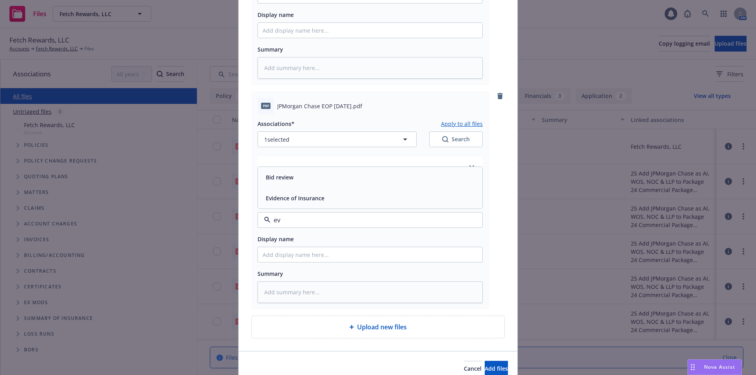
click at [290, 201] on span "Evidence of Insurance" at bounding box center [295, 198] width 59 height 8
click at [485, 364] on button "Add files" at bounding box center [496, 369] width 23 height 16
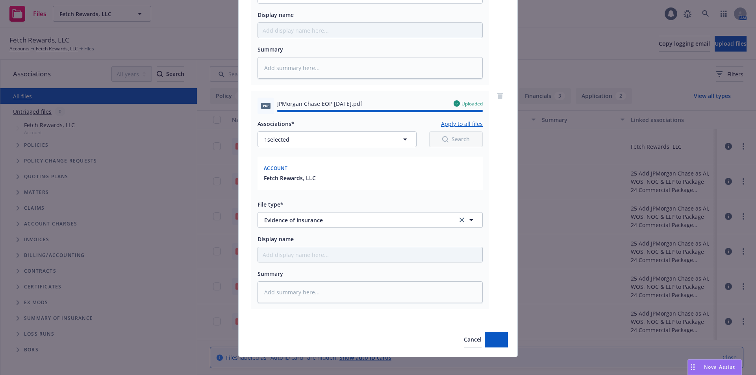
type textarea "x"
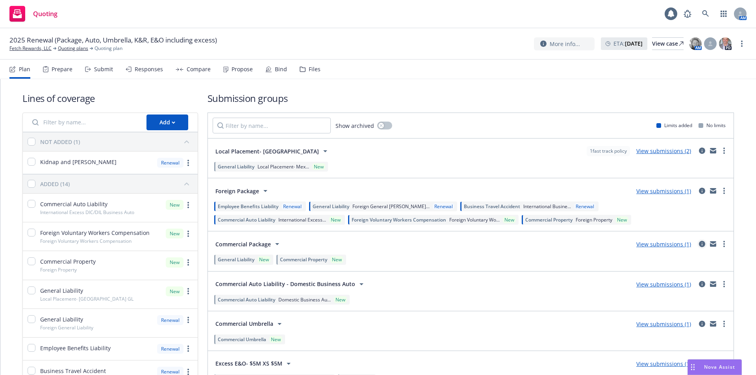
click at [699, 242] on icon "circleInformation" at bounding box center [702, 244] width 6 height 6
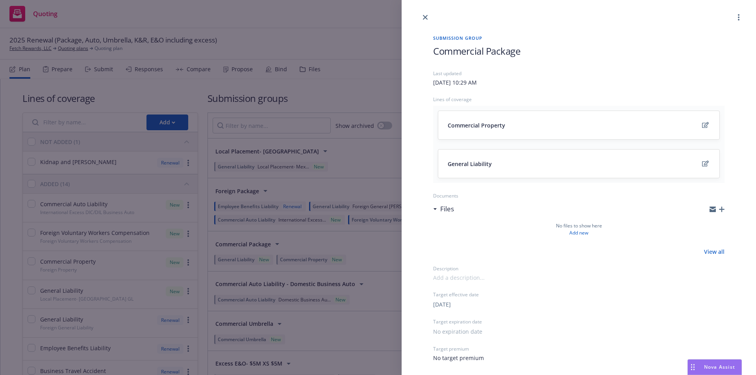
click at [720, 211] on icon "button" at bounding box center [722, 210] width 6 height 6
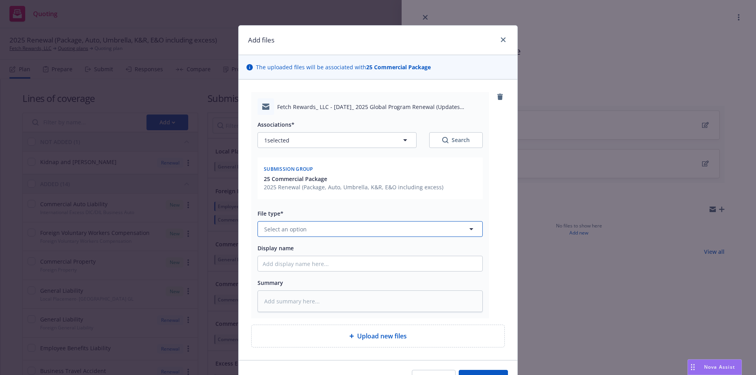
click at [294, 231] on span "Select an option" at bounding box center [285, 229] width 43 height 8
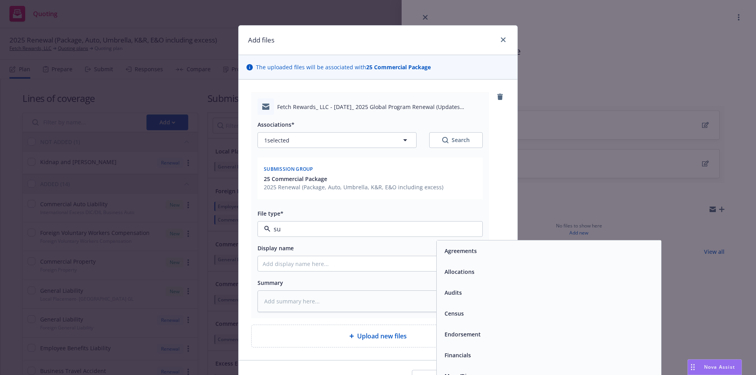
type input "sub"
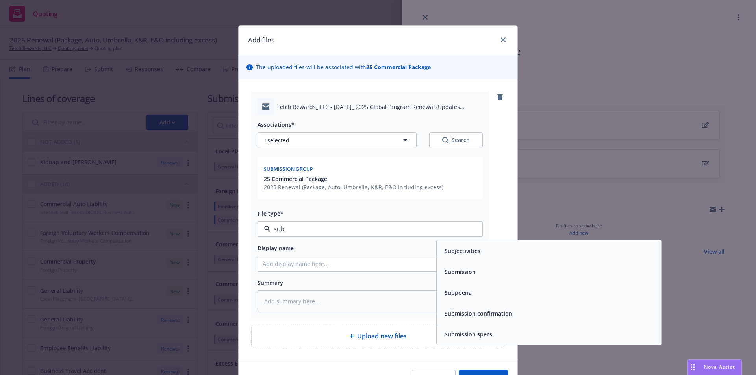
click at [462, 276] on span "Submission" at bounding box center [459, 272] width 31 height 8
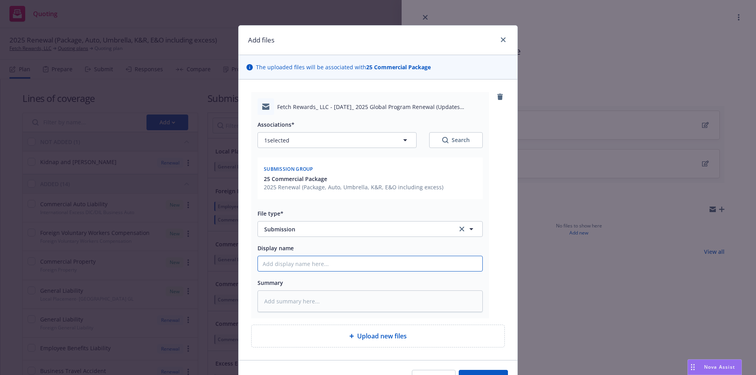
click at [291, 263] on input "Display name" at bounding box center [370, 263] width 224 height 15
type textarea "x"
type input "2"
type textarea "x"
type input "25"
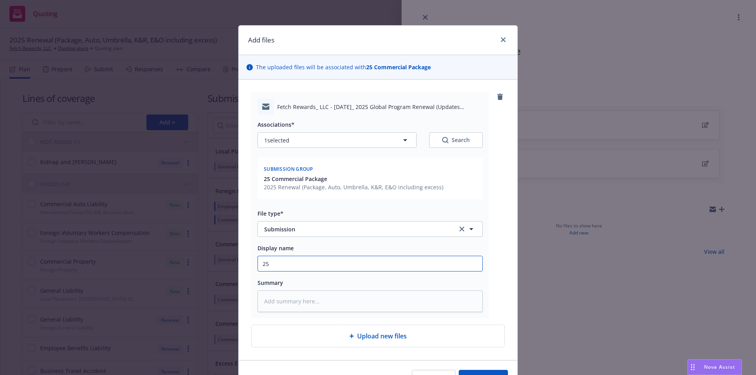
type textarea "x"
type input "25-"
type textarea "x"
type input "25-2"
type textarea "x"
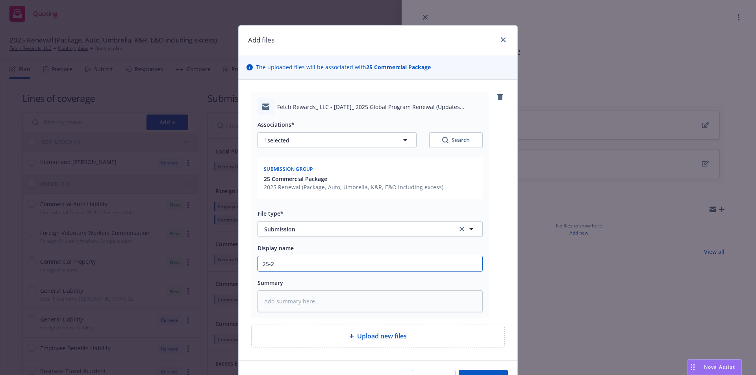
type input "25-26"
type textarea "x"
type input "25-2"
type textarea "x"
type input "25-"
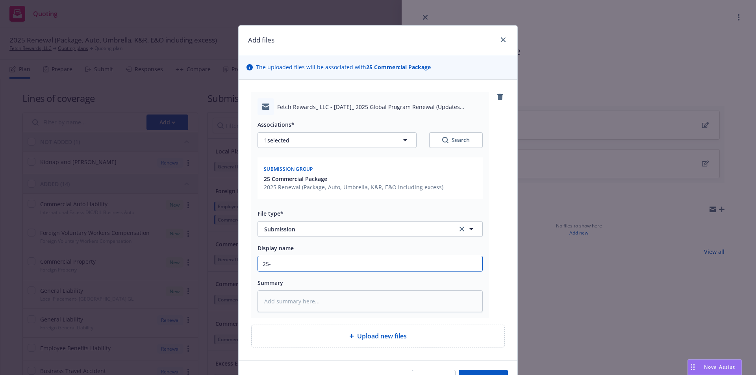
type textarea "x"
type input "25"
type textarea "x"
type input "2"
type textarea "x"
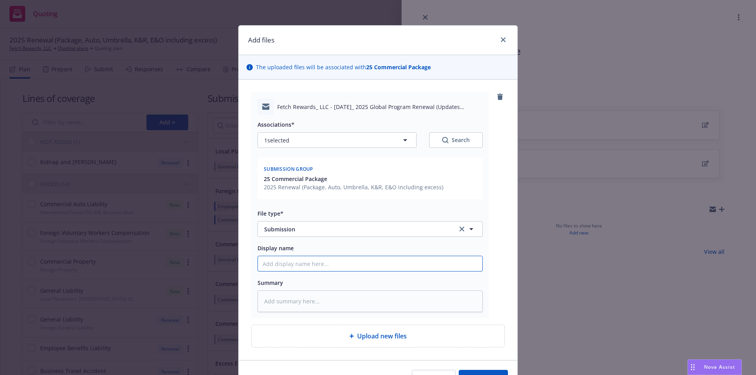
type textarea "x"
type input "S"
type textarea "x"
type input "Su"
type textarea "x"
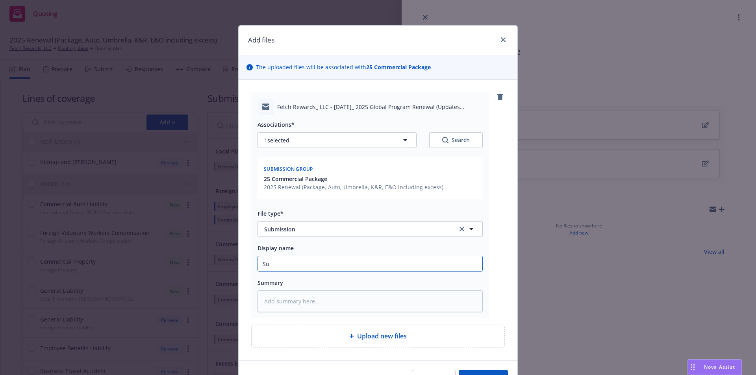
type input "Sub"
type textarea "x"
type input "Subm"
type textarea "x"
type input "Submi"
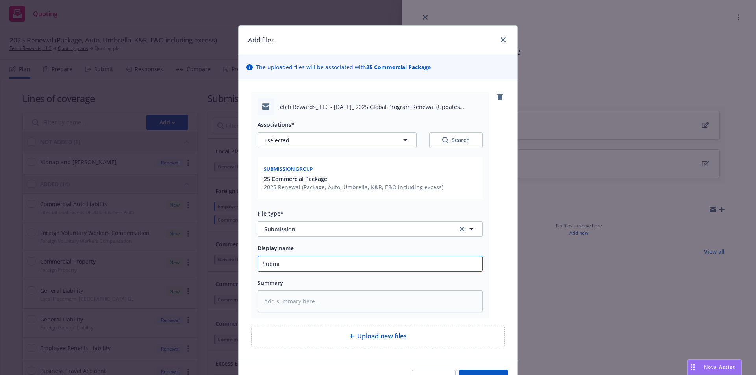
type textarea "x"
type input "Submis"
type textarea "x"
type input "Submiss"
type textarea "x"
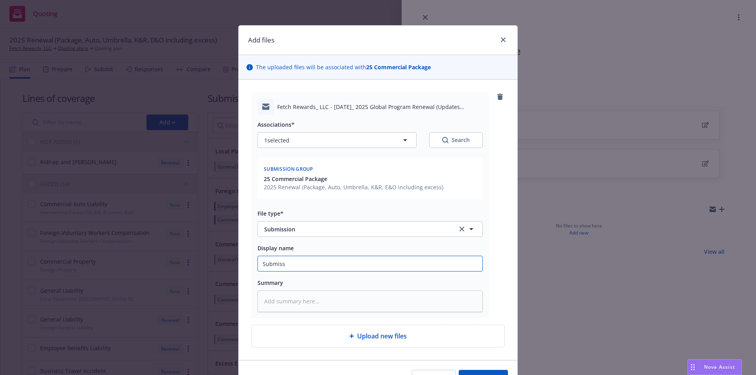
type input "Submissi"
type textarea "x"
type input "Submissio"
type textarea "x"
type input "Submission"
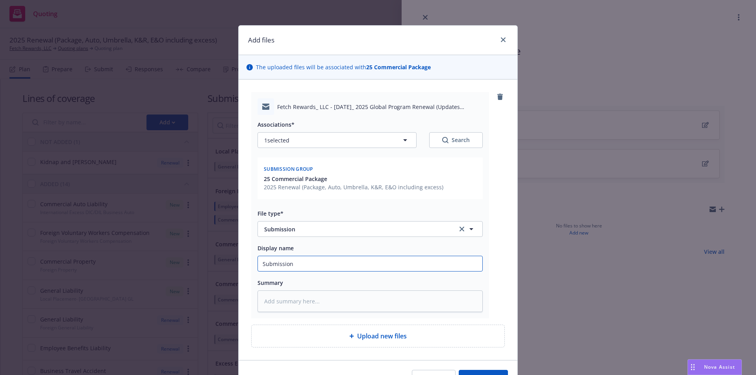
type textarea "x"
type input "Submission t"
type textarea "x"
type input "Submission to"
type textarea "x"
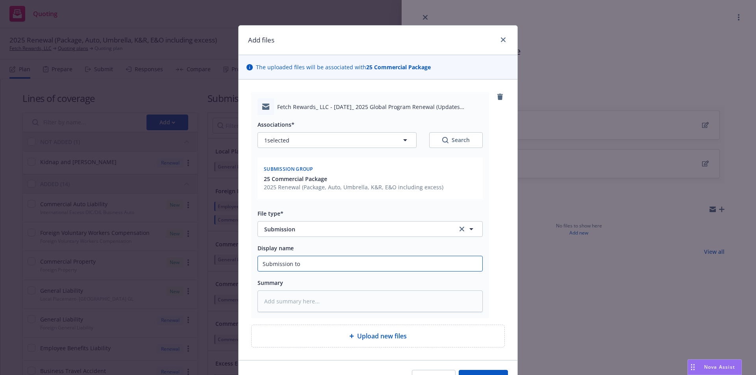
type input "Submission to"
type textarea "x"
type input "Submission to B"
type textarea "x"
type input "Submission to Be"
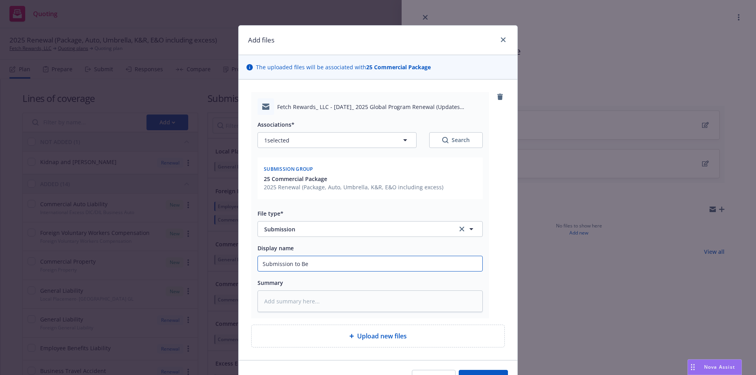
type textarea "x"
type input "Submission to Ber"
type textarea "x"
type input "Submission to [PERSON_NAME]"
type textarea "x"
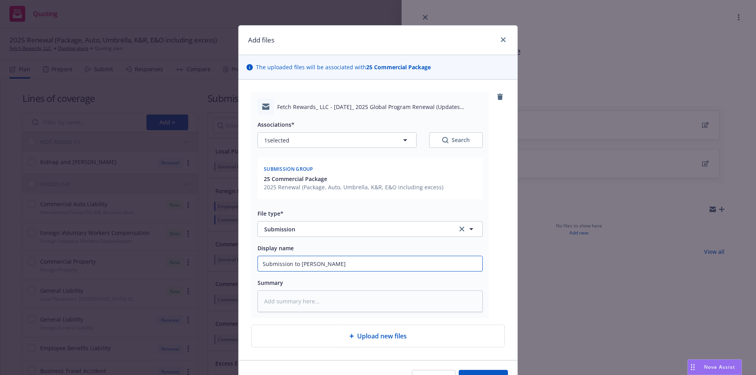
type input "Submission to Berkl"
type textarea "x"
type input "Submission to Berkle"
type textarea "x"
type input "Submission to [GEOGRAPHIC_DATA]"
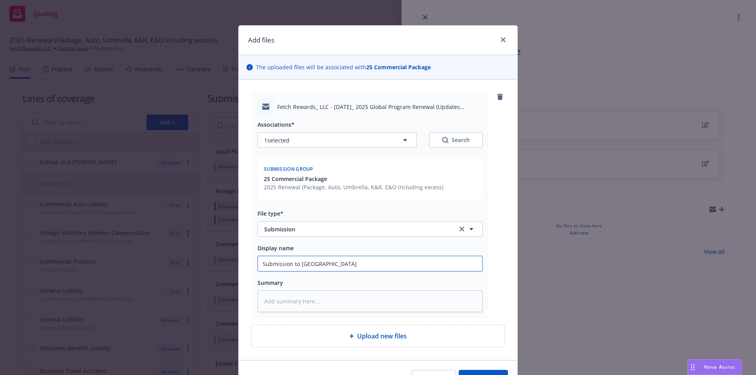
type textarea "x"
type input "Submission to [GEOGRAPHIC_DATA]"
type textarea "x"
type input "Submission to Berkley f"
type textarea "x"
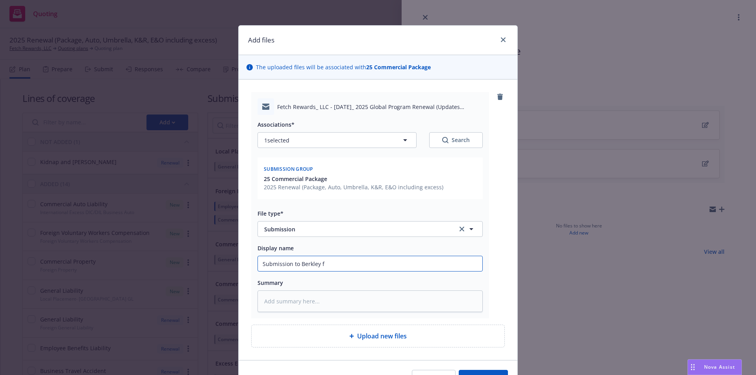
type input "Submission to Berkley fo"
type textarea "x"
type input "Submission to Berkley for"
type textarea "x"
type input "Submission to Berkley for"
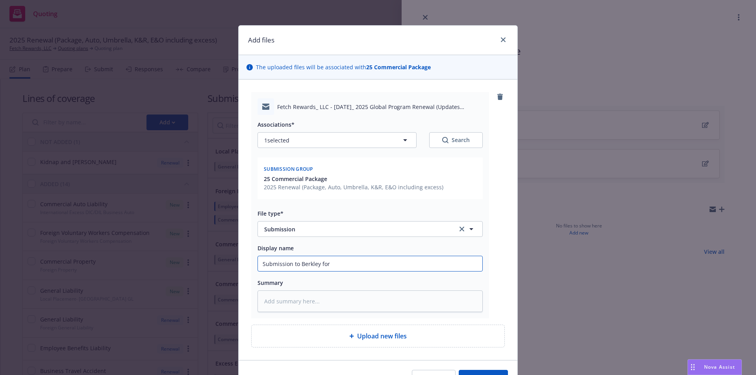
type textarea "x"
type input "Submission to Berkley for 2"
type textarea "x"
type input "Submission to [GEOGRAPHIC_DATA] for 25"
type textarea "x"
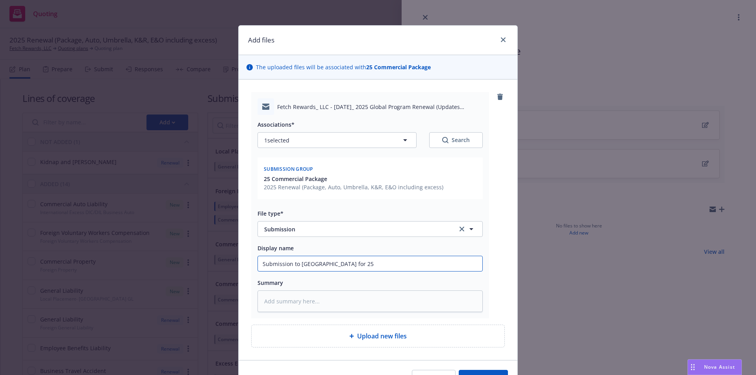
type input "Submission to Berkley for 25-"
type textarea "x"
type input "Submission to Berkley for 25-2"
type textarea "x"
type input "Submission to Berkley for 25-26"
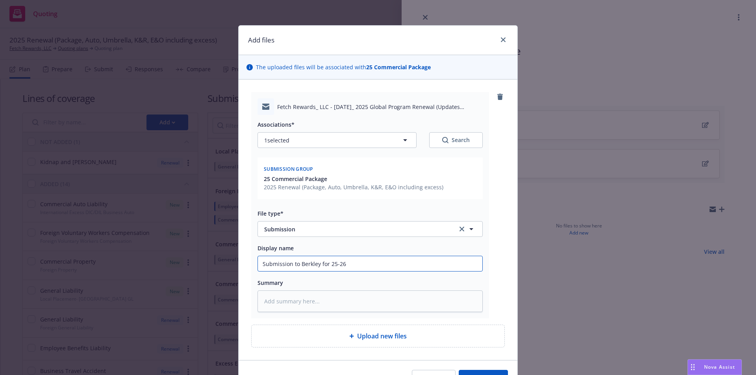
type textarea "x"
type input "Submission to Berkley for 25-26"
type textarea "x"
type input "Submission to Berkley for 25-26 Q"
type textarea "x"
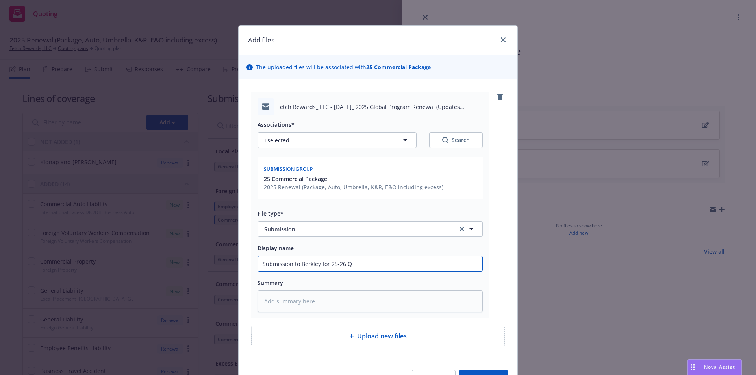
type input "Submission to Berkley for 25-26 QU"
type textarea "x"
type input "Submission to Berkley for 25-26 QUo"
type textarea "x"
type input "Submission to Berkley for 25-26 QUot"
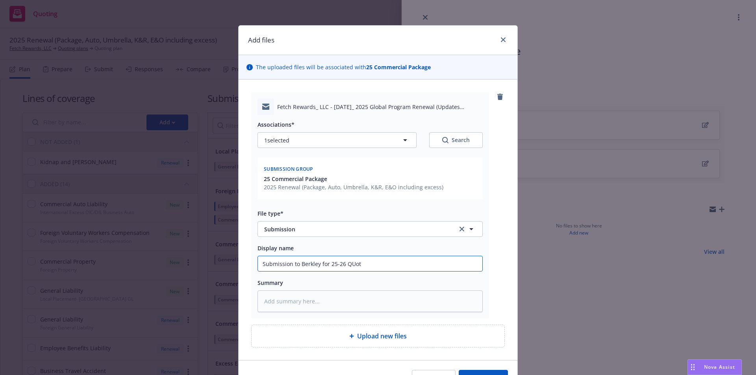
type textarea "x"
type input "Submission to Berkley for 25-26 QUote"
type textarea "x"
type input "Submission to Berkley for 25-26 QUote"
type textarea "x"
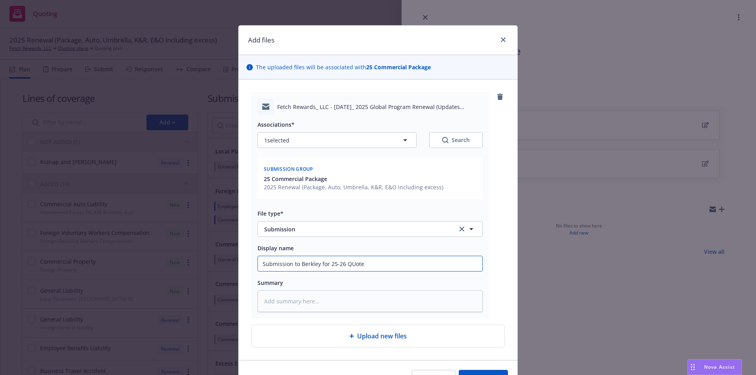
type input "Submission to Berkley for 25-26 QUote"
type textarea "x"
type input "Submission to Berkley for 25-26 QUot"
type textarea "x"
type input "Submission to Berkley for 25-26 QUo"
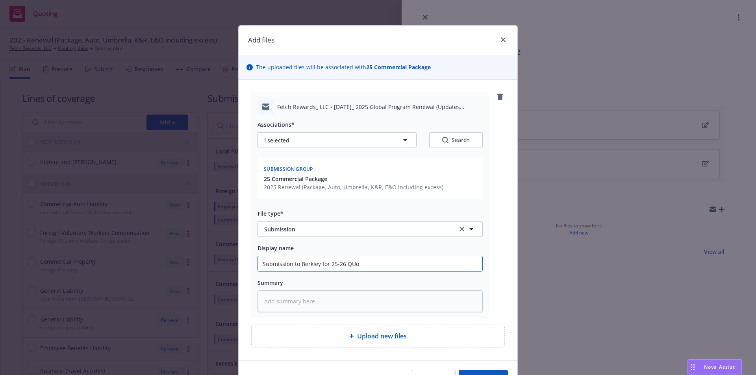
type textarea "x"
type input "Submission to Berkley for 25-26 QU"
type textarea "x"
type input "Submission to Berkley for 25-26 Q"
type textarea "x"
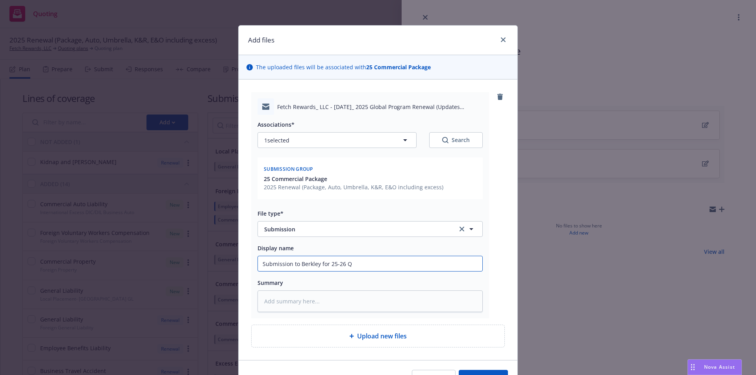
type input "Submission to Berkley for 25-26"
type textarea "x"
type input "Submission to Berkley for 25-26 q"
type textarea "x"
type input "Submission to Berkley for 25-26 qu"
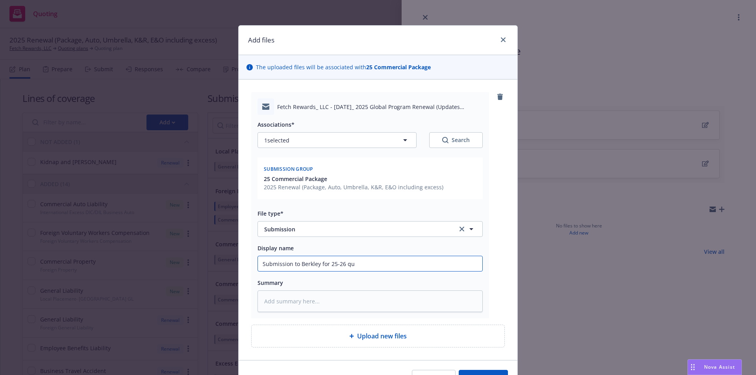
type textarea "x"
type input "Submission to Berkley for 25-26 qup"
type textarea "x"
type input "Submission to Berkley for 25-26 qupt"
type textarea "x"
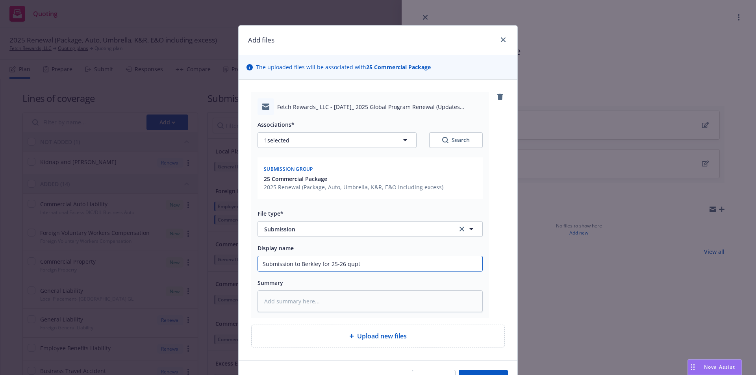
type input "Submission to Berkley for 25-26 qupte"
type textarea "x"
type input "Submission to Berkley for 25-26 qupte"
type textarea "x"
type input "Submission to Berkley for 25-26 qupte"
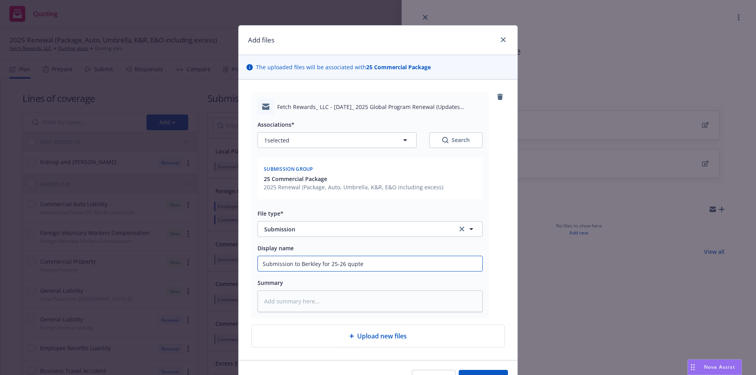
type textarea "x"
type input "Submission to Berkley for 25-26 qupt"
type textarea "x"
type input "Submission to Berkley for 25-26 qup"
type textarea "x"
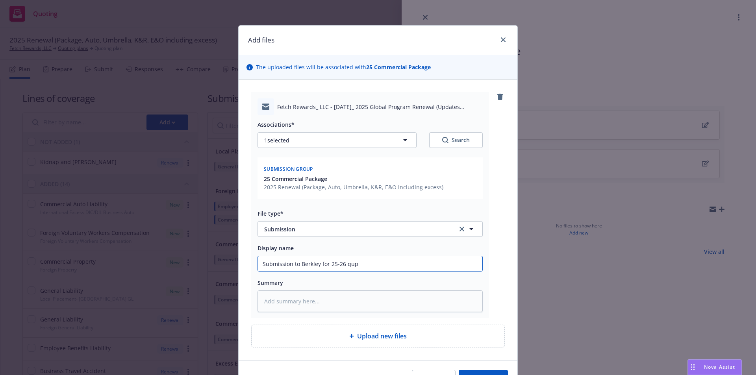
type input "Submission to Berkley for 25-26 qu"
type textarea "x"
type input "Submission to Berkley for 25-26 quo"
type textarea "x"
type input "Submission to Berkley for 25-26 quot"
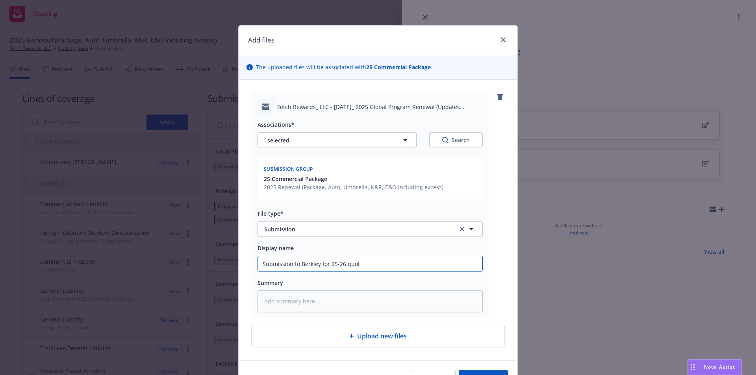
type textarea "x"
type input "Submission to Berkley for 25-26 quote"
type textarea "x"
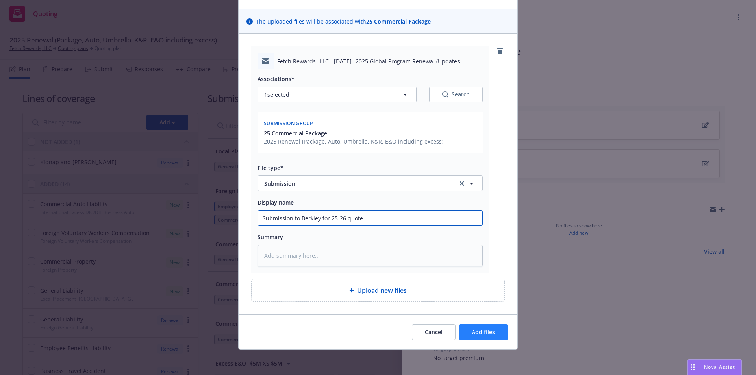
type input "Submission to Berkley for 25-26 quote"
click at [474, 331] on span "Add files" at bounding box center [483, 331] width 23 height 7
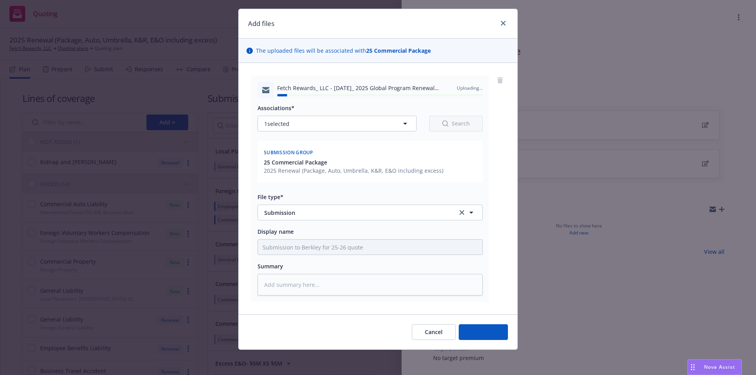
type textarea "x"
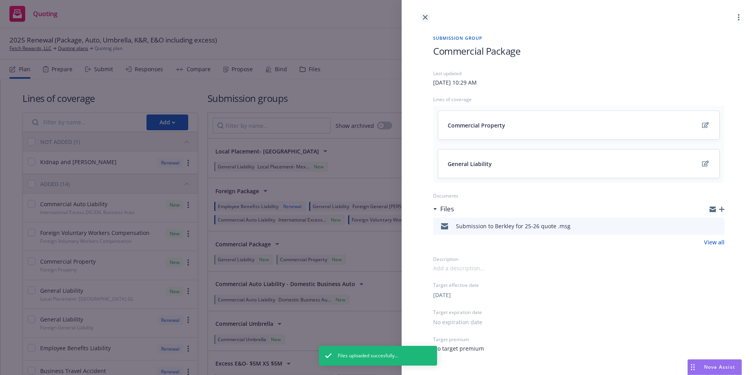
click at [423, 17] on icon "close" at bounding box center [425, 17] width 5 height 5
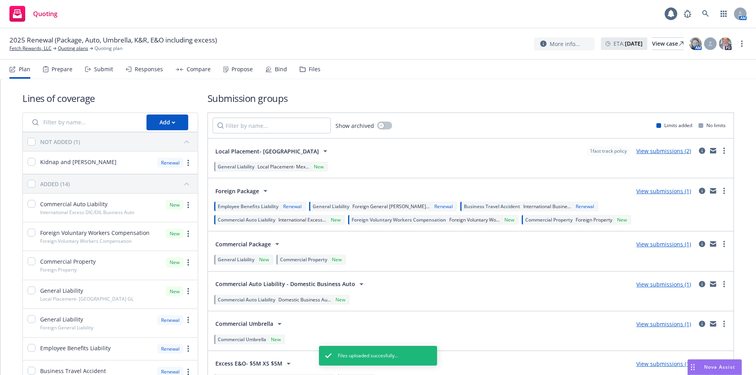
click at [675, 247] on link "View submissions (1)" at bounding box center [663, 243] width 55 height 7
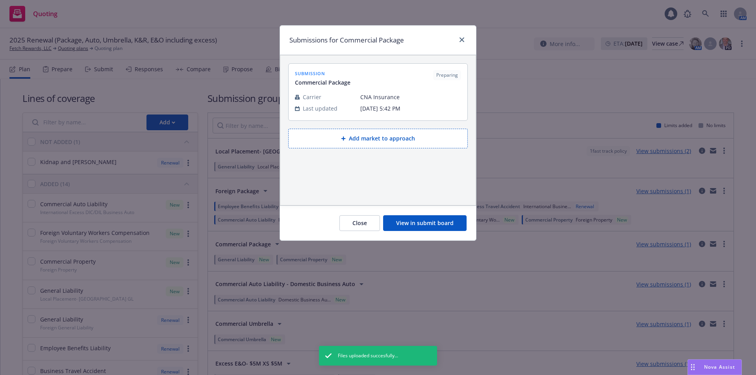
click at [362, 138] on button "Add market to approach" at bounding box center [377, 139] width 179 height 20
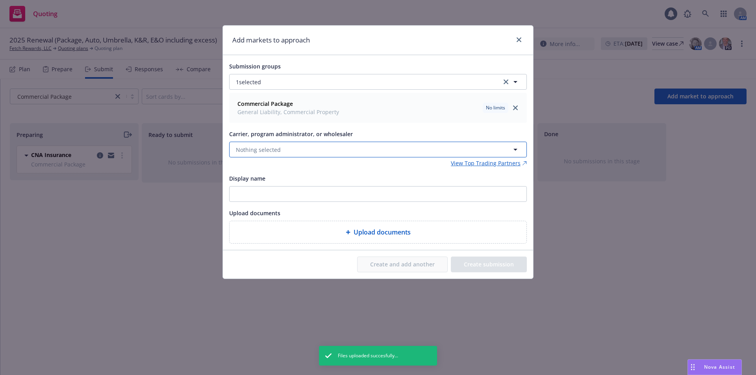
click at [270, 150] on span "Nothing selected" at bounding box center [258, 150] width 45 height 8
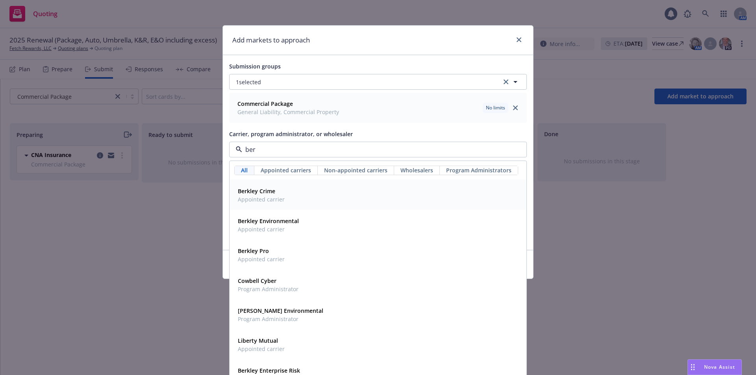
type input "[PERSON_NAME]"
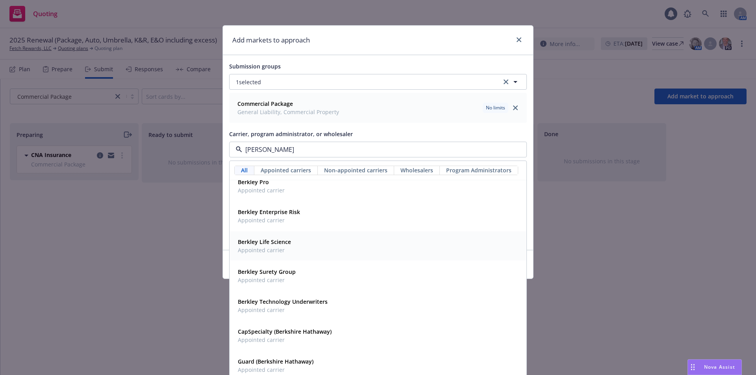
scroll to position [79, 0]
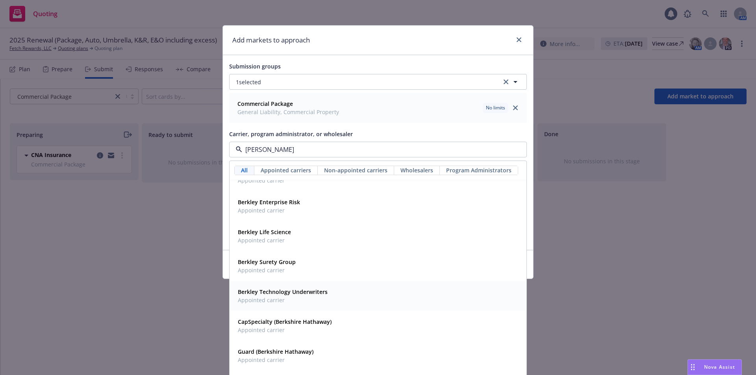
click at [289, 296] on strong "Berkley Technology Underwriters" at bounding box center [283, 291] width 90 height 7
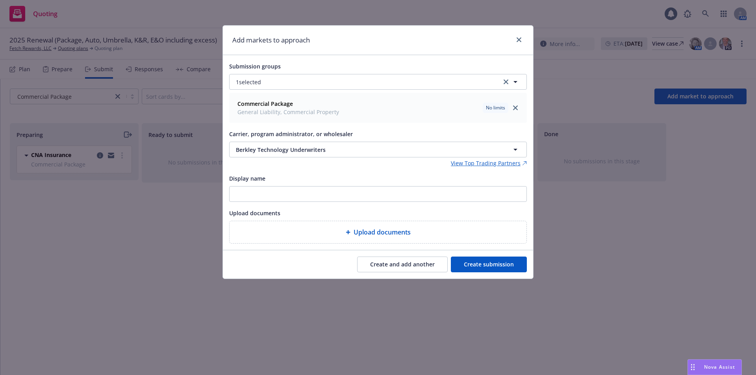
click at [496, 264] on button "Create submission" at bounding box center [489, 265] width 76 height 16
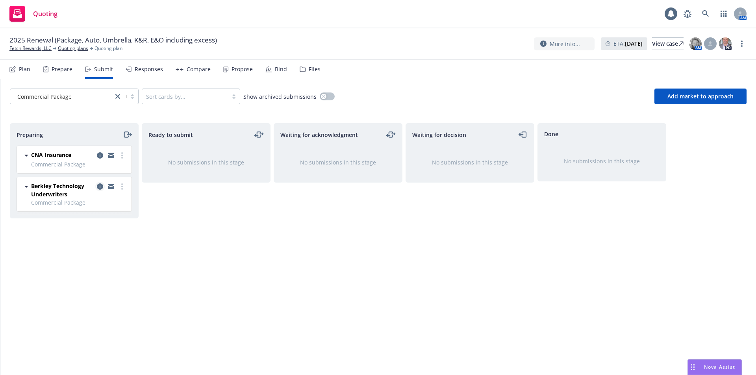
click at [100, 185] on icon "copy logging email" at bounding box center [100, 186] width 6 height 6
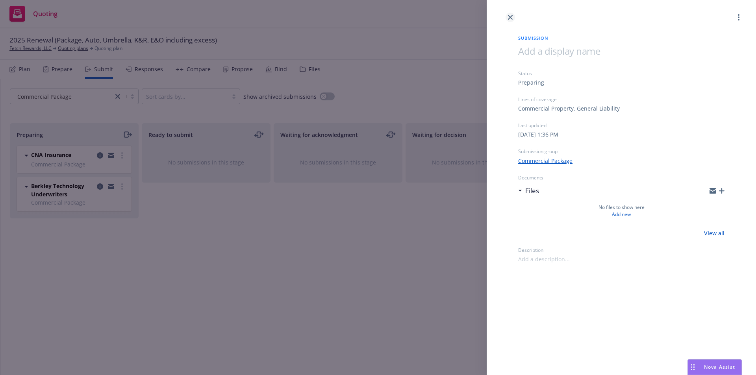
click at [508, 16] on icon "close" at bounding box center [510, 17] width 5 height 5
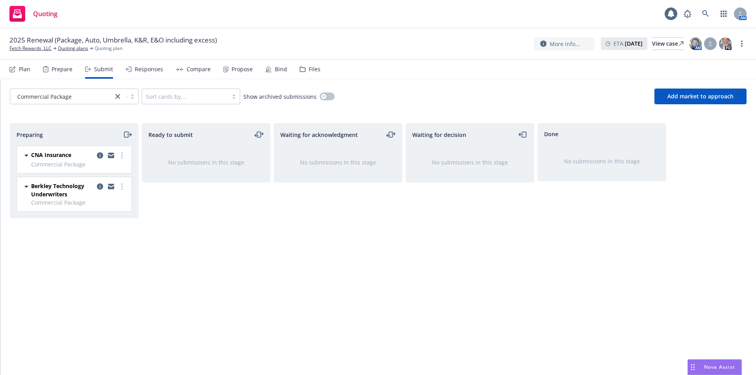
click at [318, 65] on nav "Plan Prepare Submit Responses Compare Propose Bind Files" at bounding box center [377, 69] width 737 height 19
click at [314, 67] on div "Files" at bounding box center [315, 69] width 12 height 6
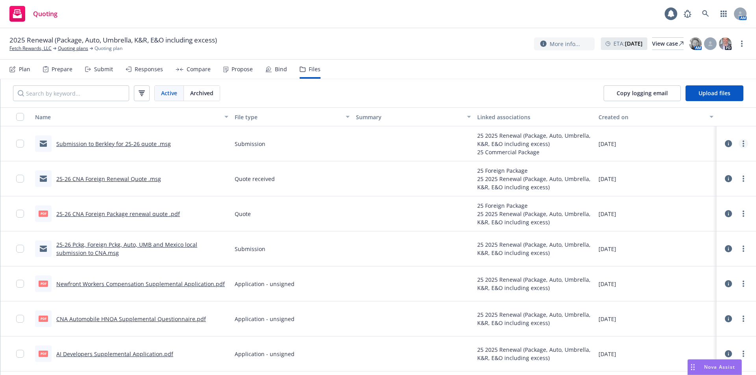
click at [738, 142] on link "more" at bounding box center [742, 143] width 9 height 9
click at [703, 207] on link "Update associations" at bounding box center [702, 207] width 78 height 16
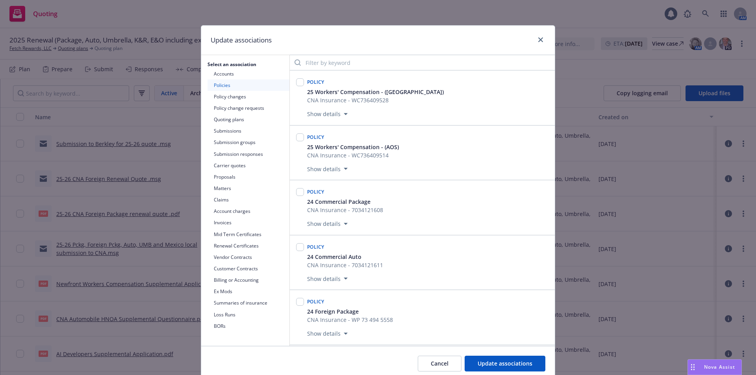
click at [223, 117] on button "Quoting plans" at bounding box center [248, 119] width 82 height 11
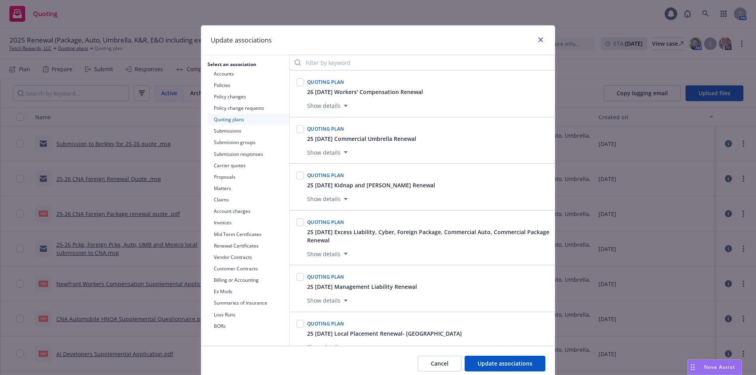
click at [227, 133] on button "Submissions" at bounding box center [248, 130] width 82 height 11
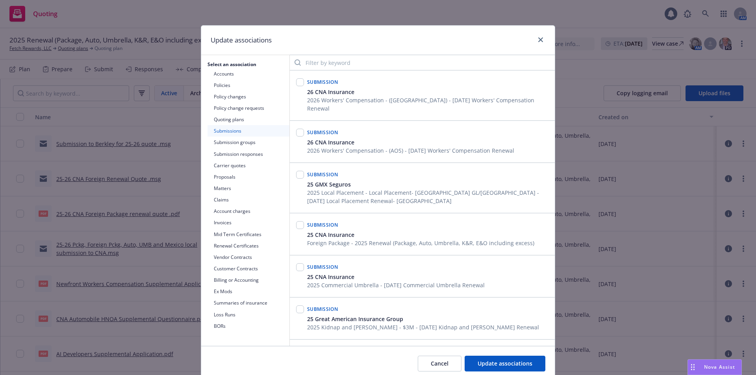
click at [223, 142] on button "Submission groups" at bounding box center [248, 142] width 82 height 11
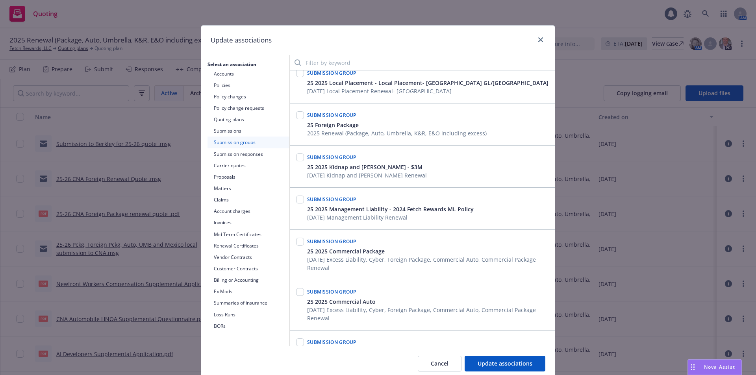
scroll to position [118, 0]
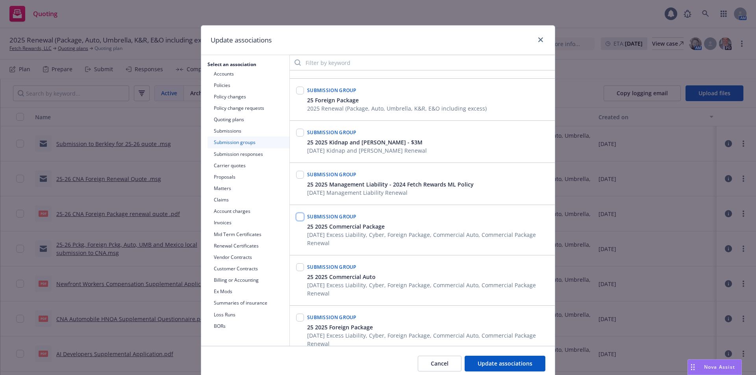
click at [298, 218] on input "checkbox" at bounding box center [300, 217] width 8 height 8
checkbox input "true"
click at [234, 154] on button "Submission responses" at bounding box center [248, 153] width 82 height 11
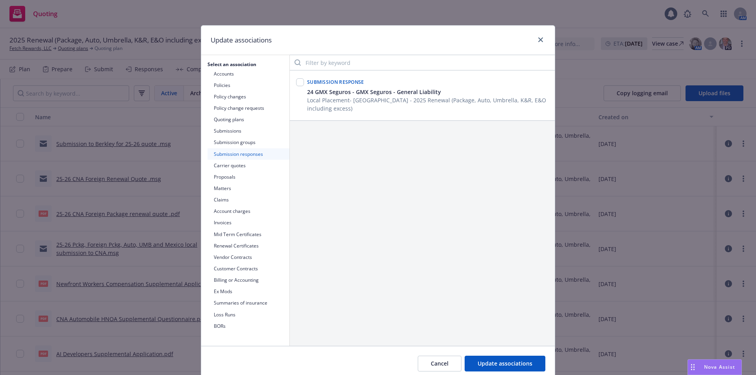
click at [234, 154] on button "Submission responses" at bounding box center [248, 153] width 82 height 11
click at [249, 141] on button "Submission groups" at bounding box center [248, 142] width 82 height 11
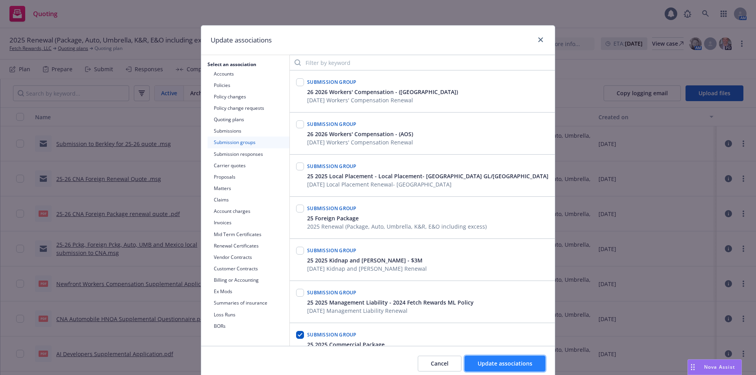
click at [481, 362] on span "Update associations" at bounding box center [504, 363] width 55 height 7
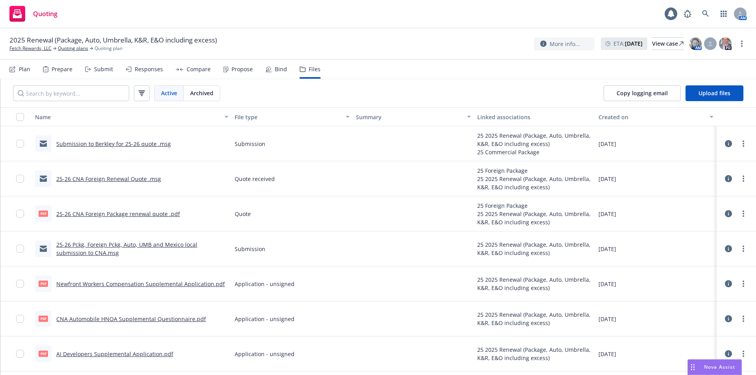
click at [60, 65] on div "Prepare" at bounding box center [58, 69] width 30 height 19
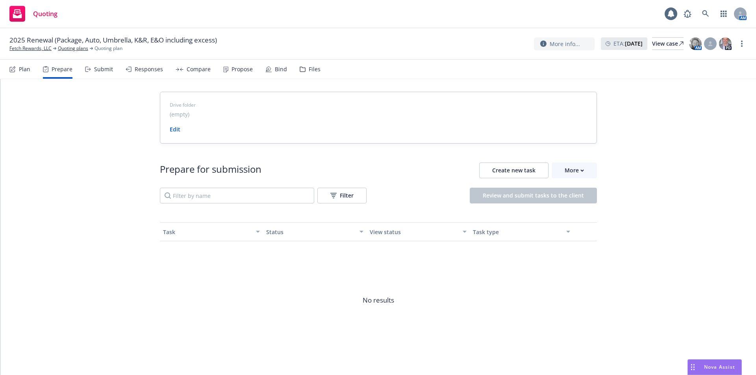
click at [100, 65] on div "Submit" at bounding box center [99, 69] width 28 height 19
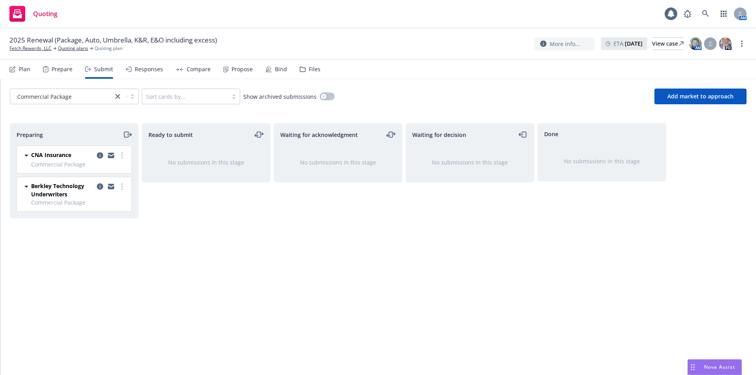
click at [99, 188] on icon "copy logging email" at bounding box center [100, 186] width 6 height 6
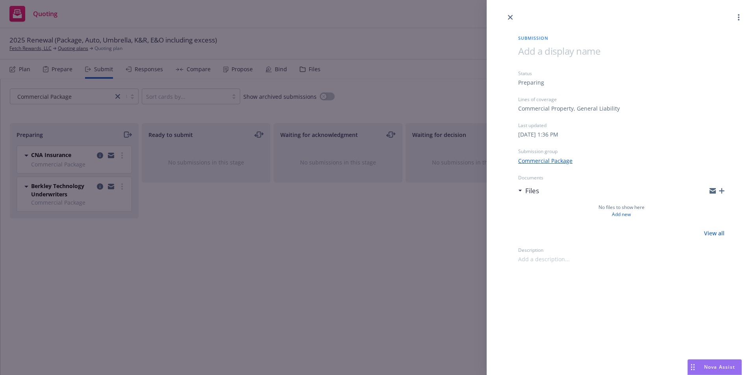
click at [170, 259] on div "Submission Status Preparing Lines of coverage Commercial Property, General Liab…" at bounding box center [378, 187] width 756 height 375
